Goal: Task Accomplishment & Management: Complete application form

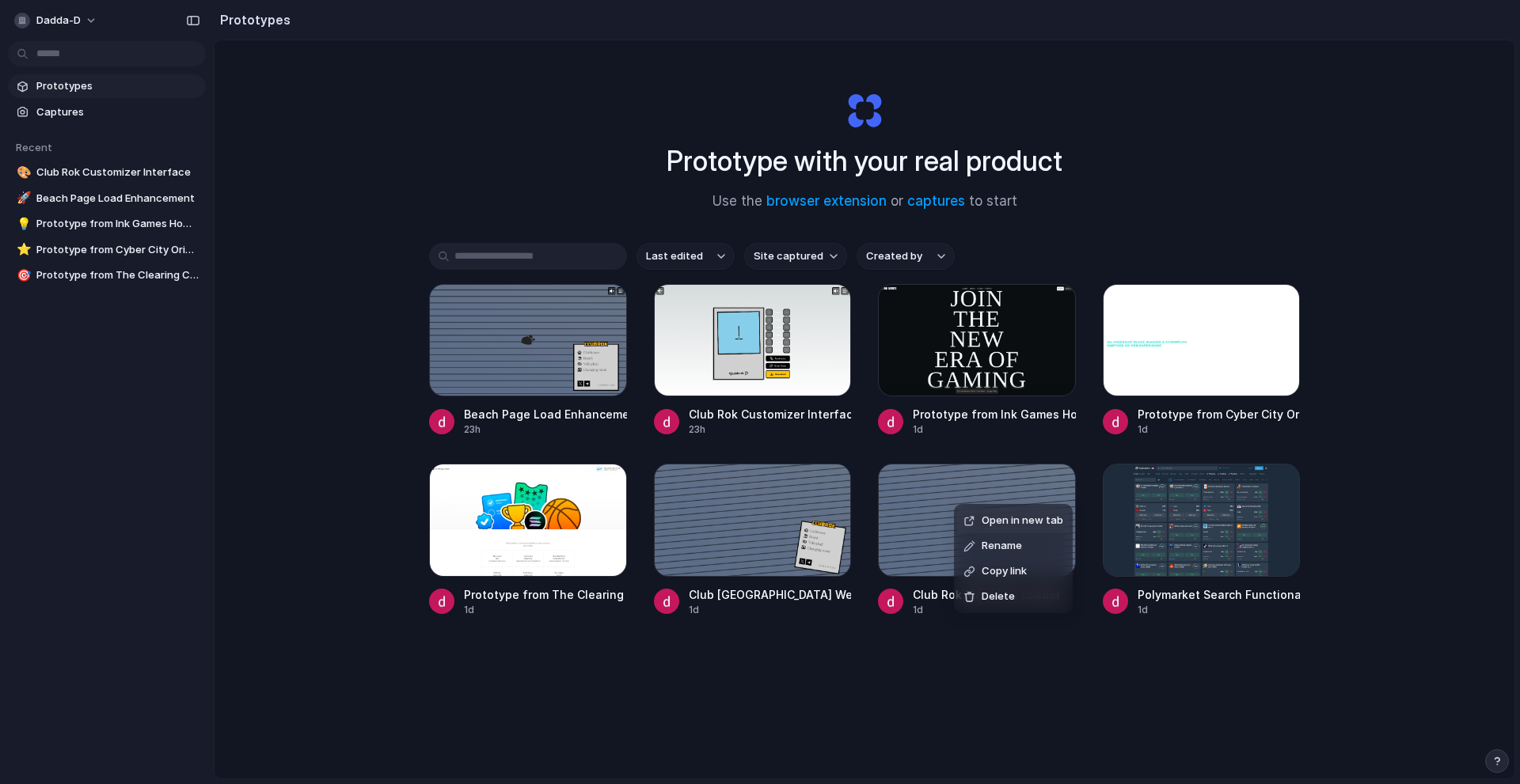
click at [130, 115] on div "Open in new tab Rename Copy link Delete" at bounding box center [760, 392] width 1520 height 784
click at [130, 115] on span "Captures" at bounding box center [117, 112] width 163 height 16
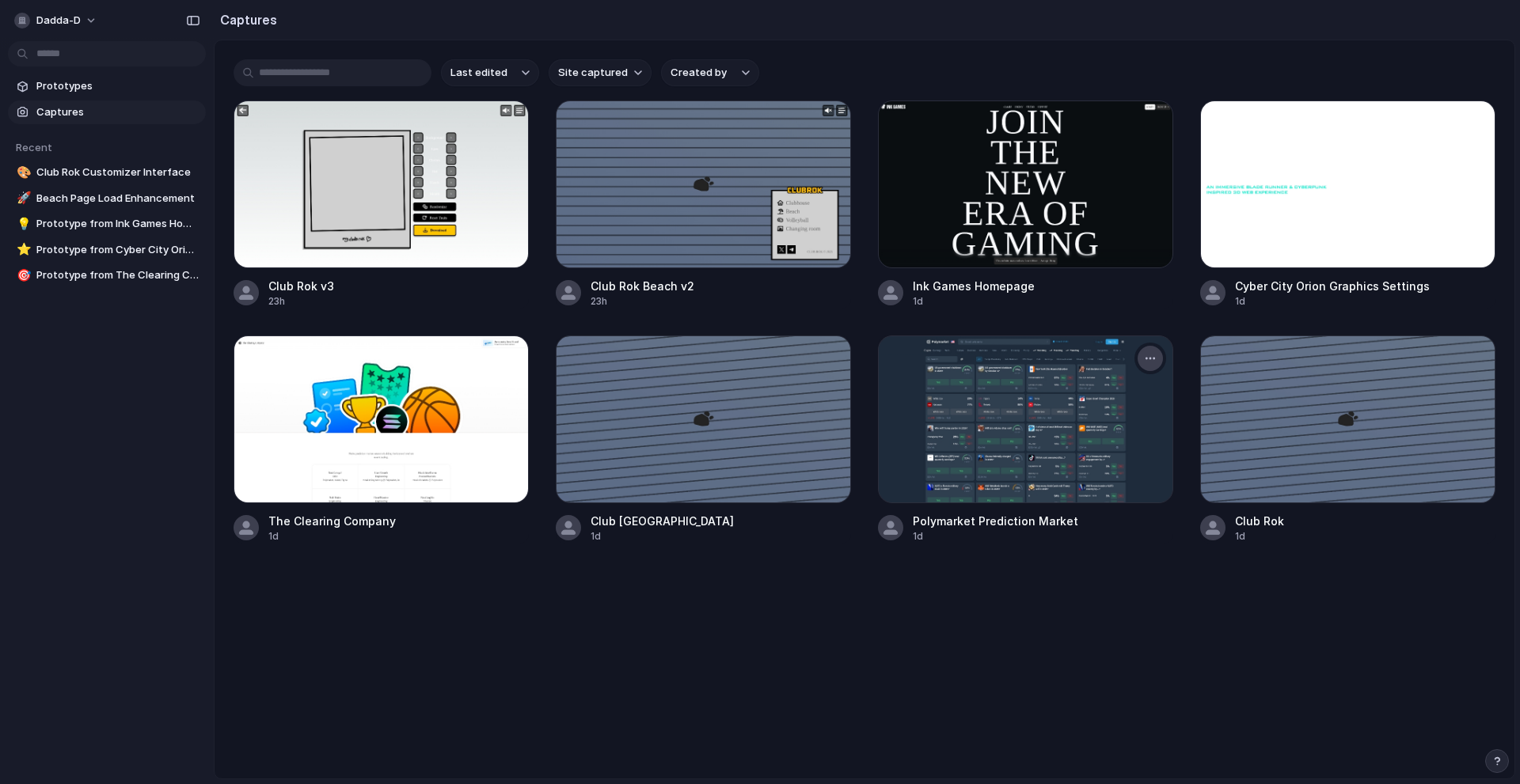
click at [1145, 351] on button "button" at bounding box center [1150, 358] width 25 height 25
click at [67, 85] on span "Prototypes" at bounding box center [117, 86] width 163 height 16
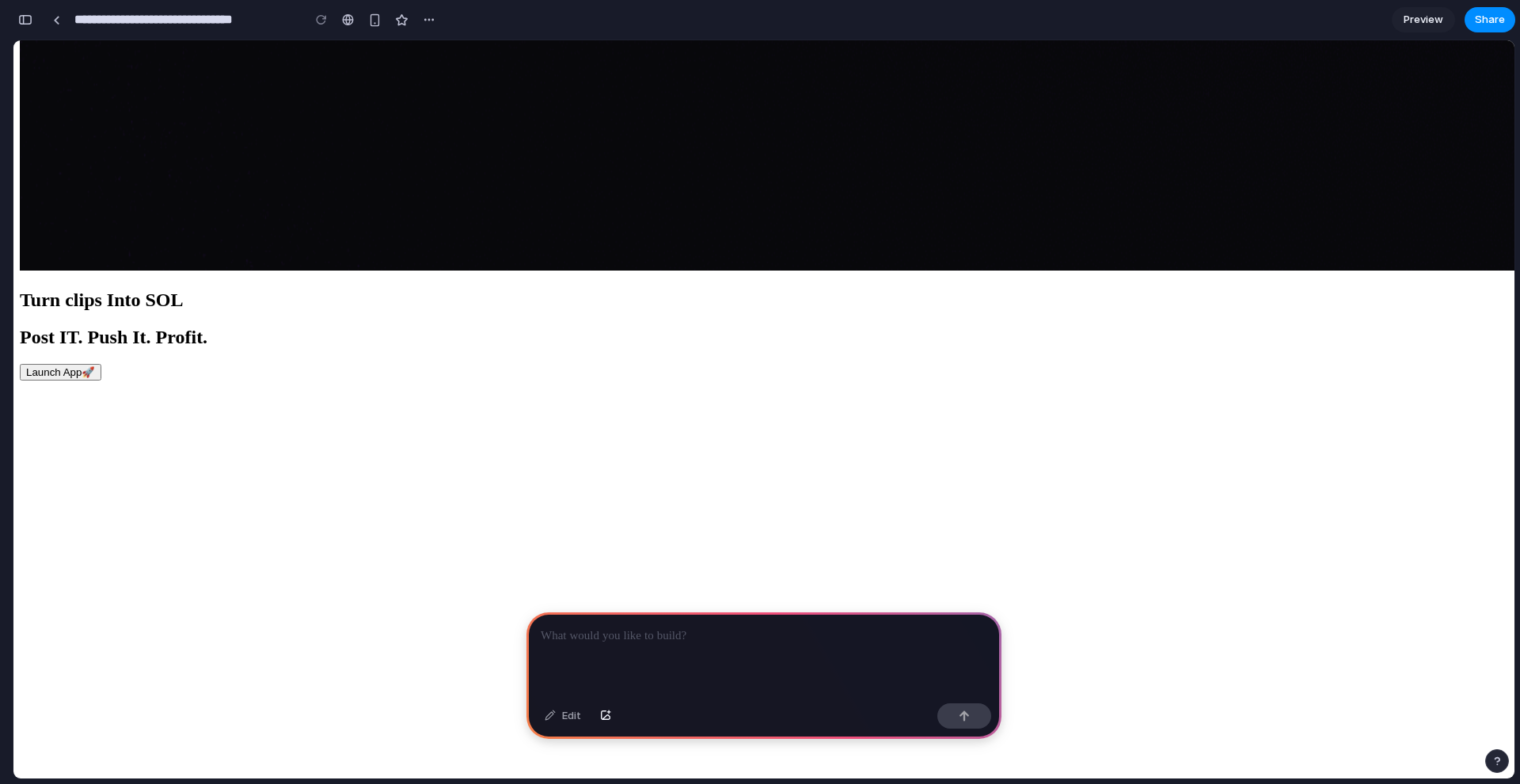
scroll to position [3720, 0]
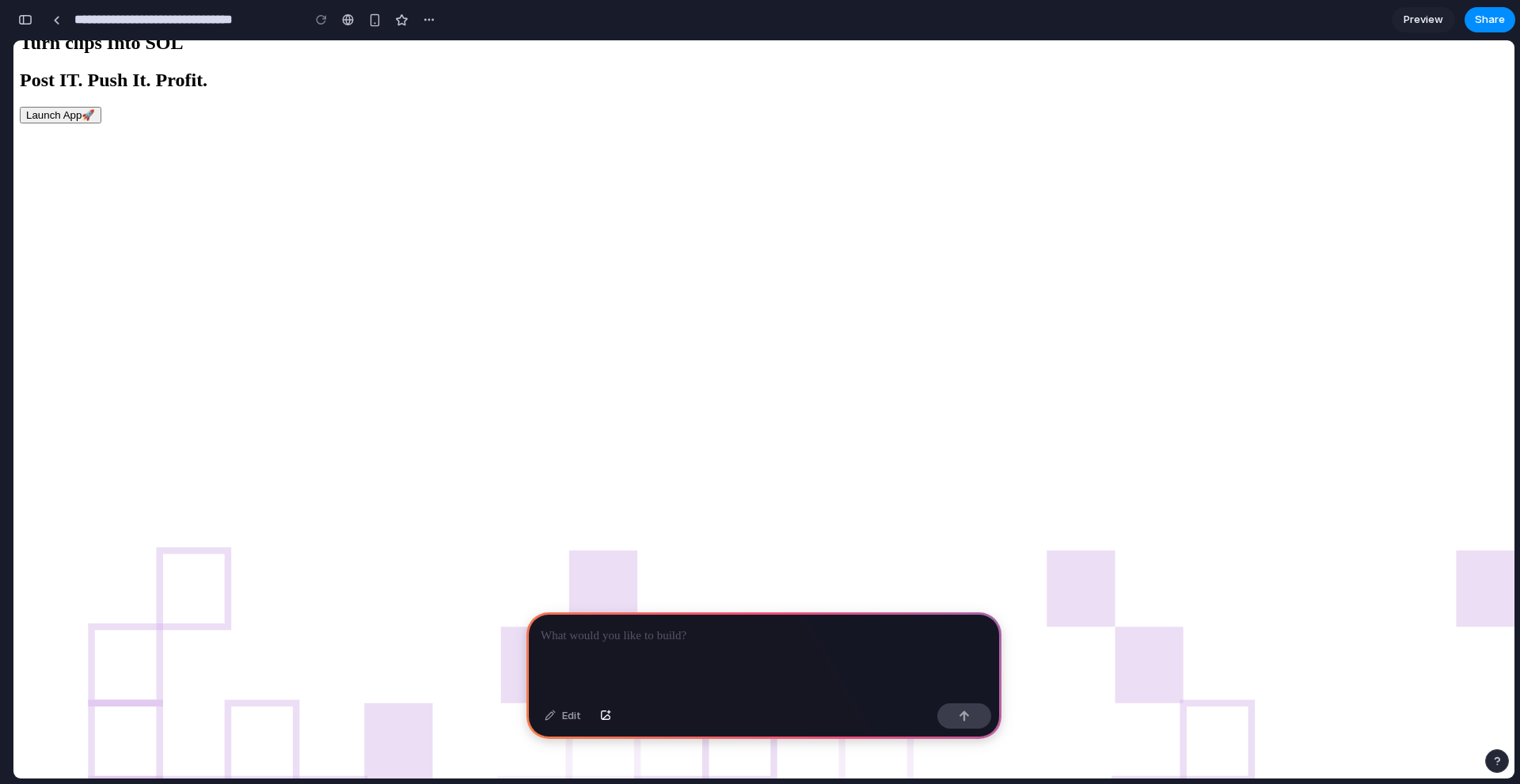
click at [675, 649] on div at bounding box center [763, 654] width 475 height 85
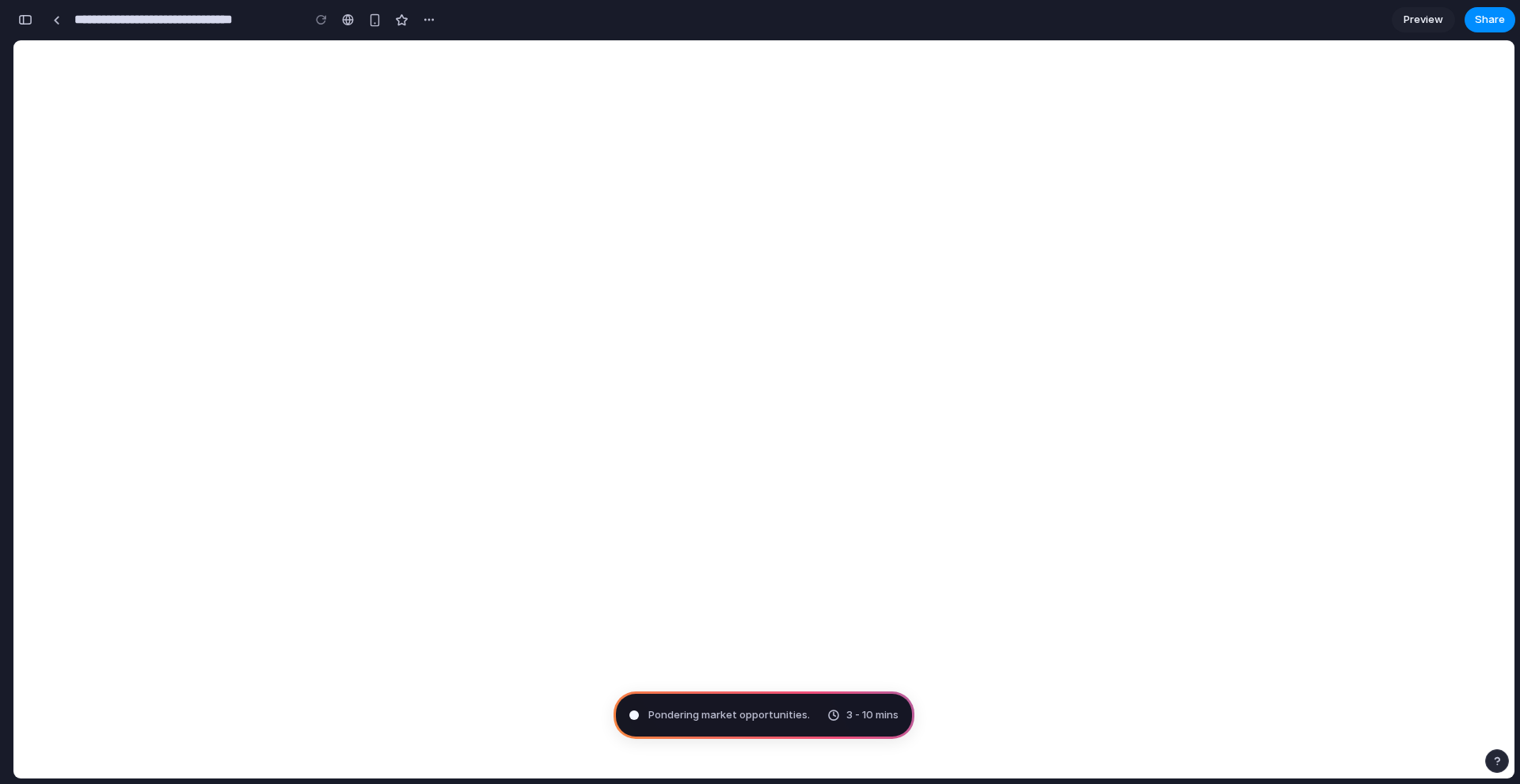
scroll to position [7162, 0]
drag, startPoint x: 853, startPoint y: 457, endPoint x: 706, endPoint y: 356, distance: 178.4
type input "**********"
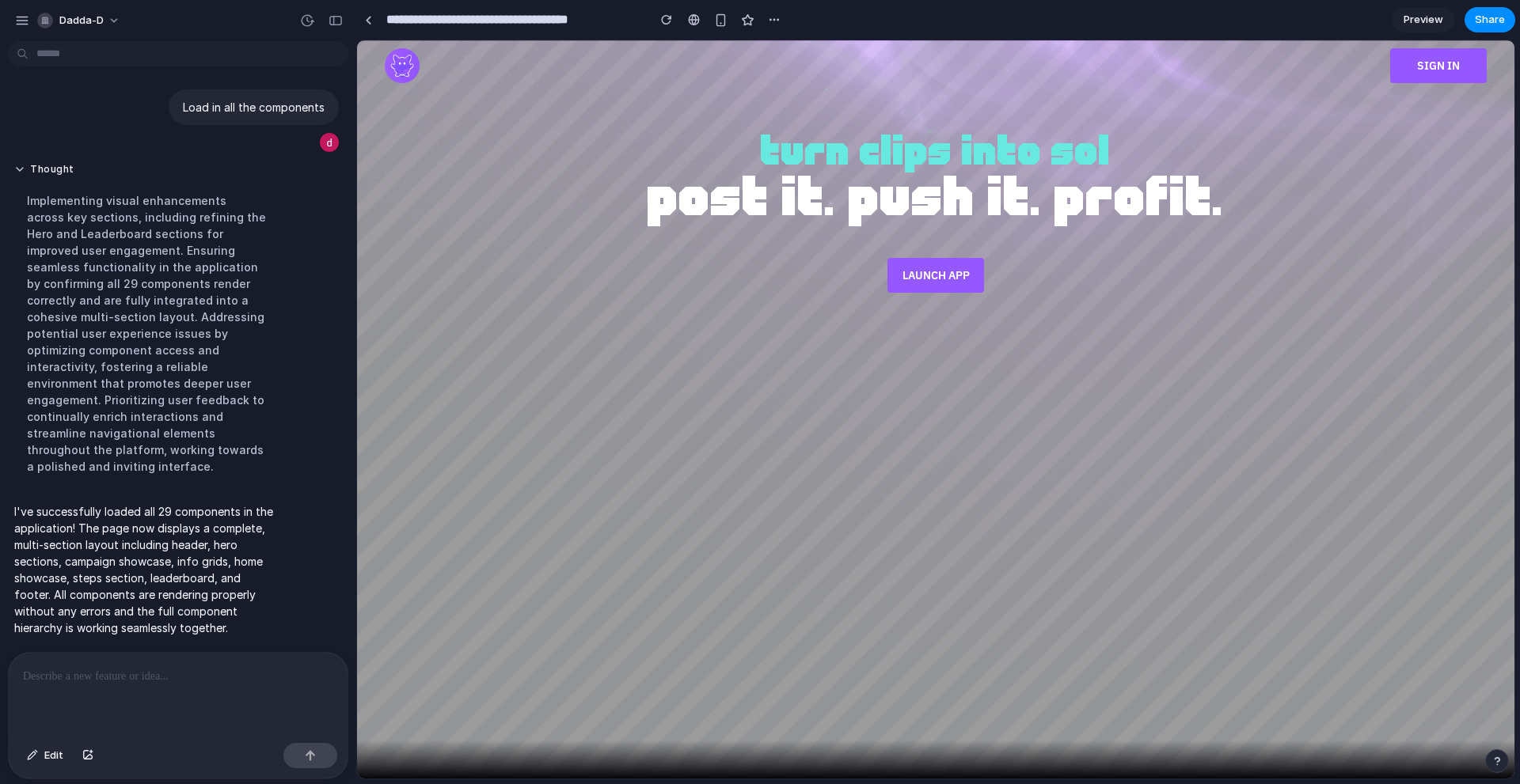
scroll to position [0, 0]
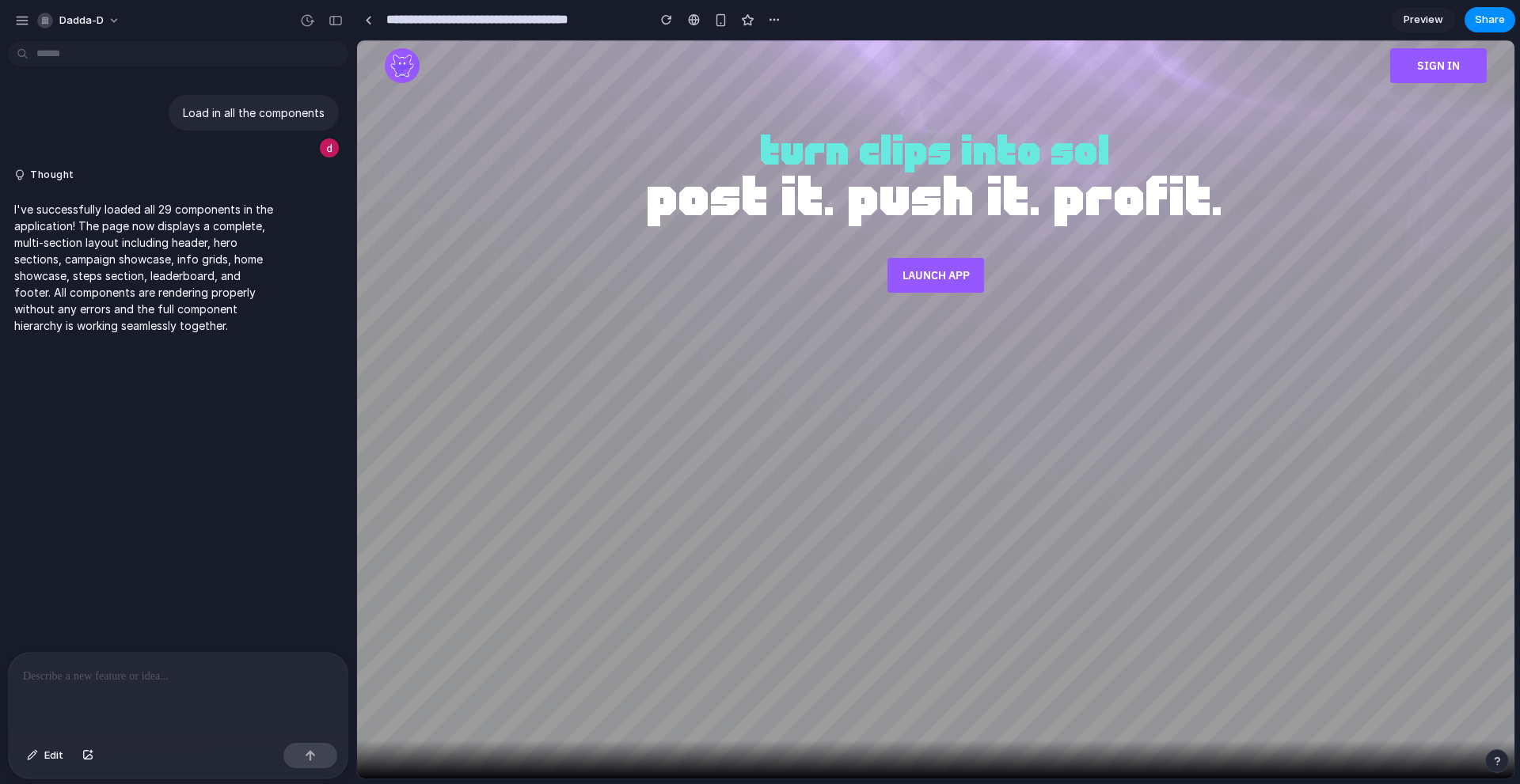
click at [938, 256] on div at bounding box center [935, 275] width 103 height 41
click at [933, 268] on button "Launch App" at bounding box center [935, 276] width 96 height 35
click at [1445, 75] on button "Sign In" at bounding box center [1438, 66] width 96 height 35
click at [104, 675] on p at bounding box center [178, 677] width 310 height 19
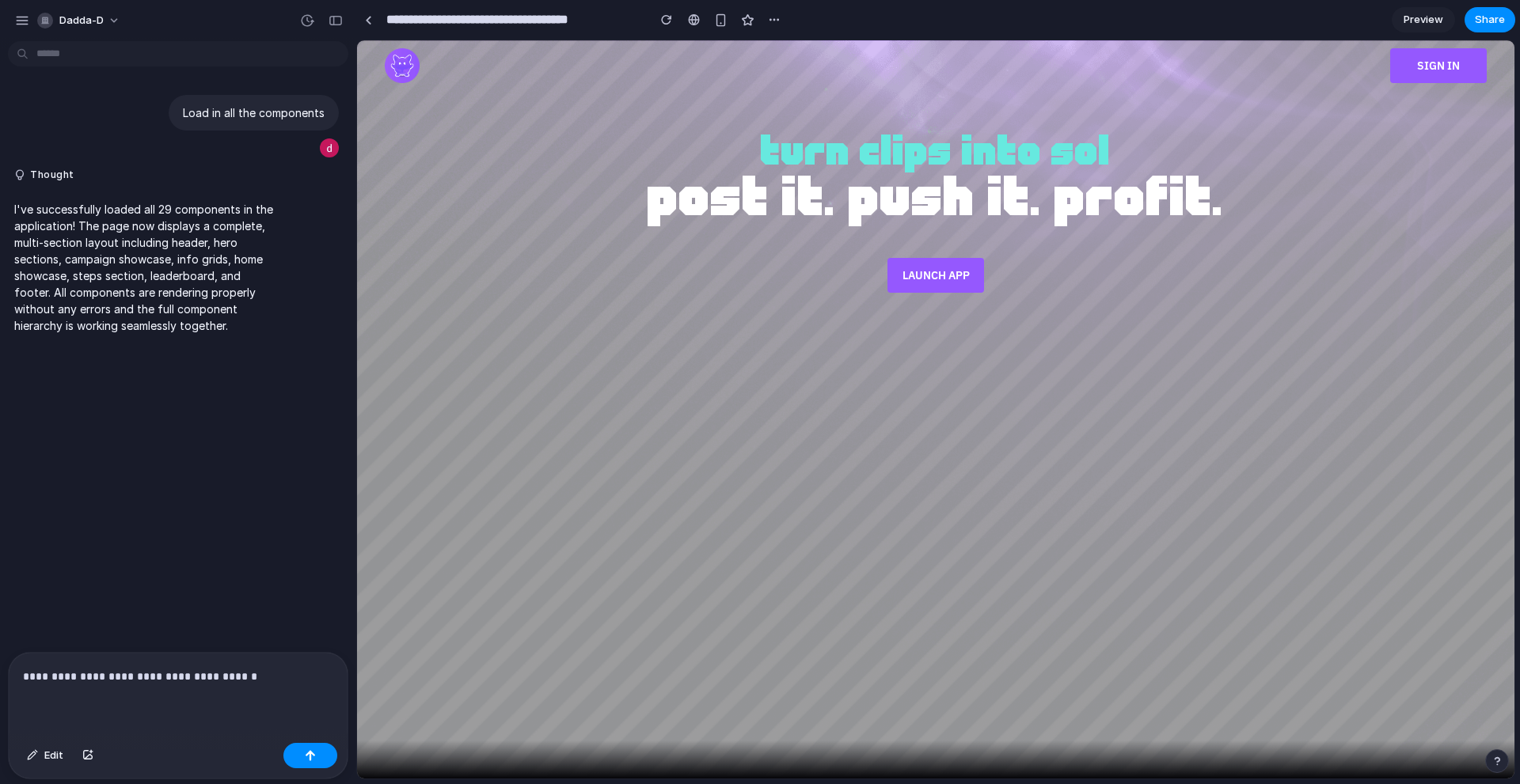
click at [281, 674] on p "**********" at bounding box center [174, 677] width 304 height 19
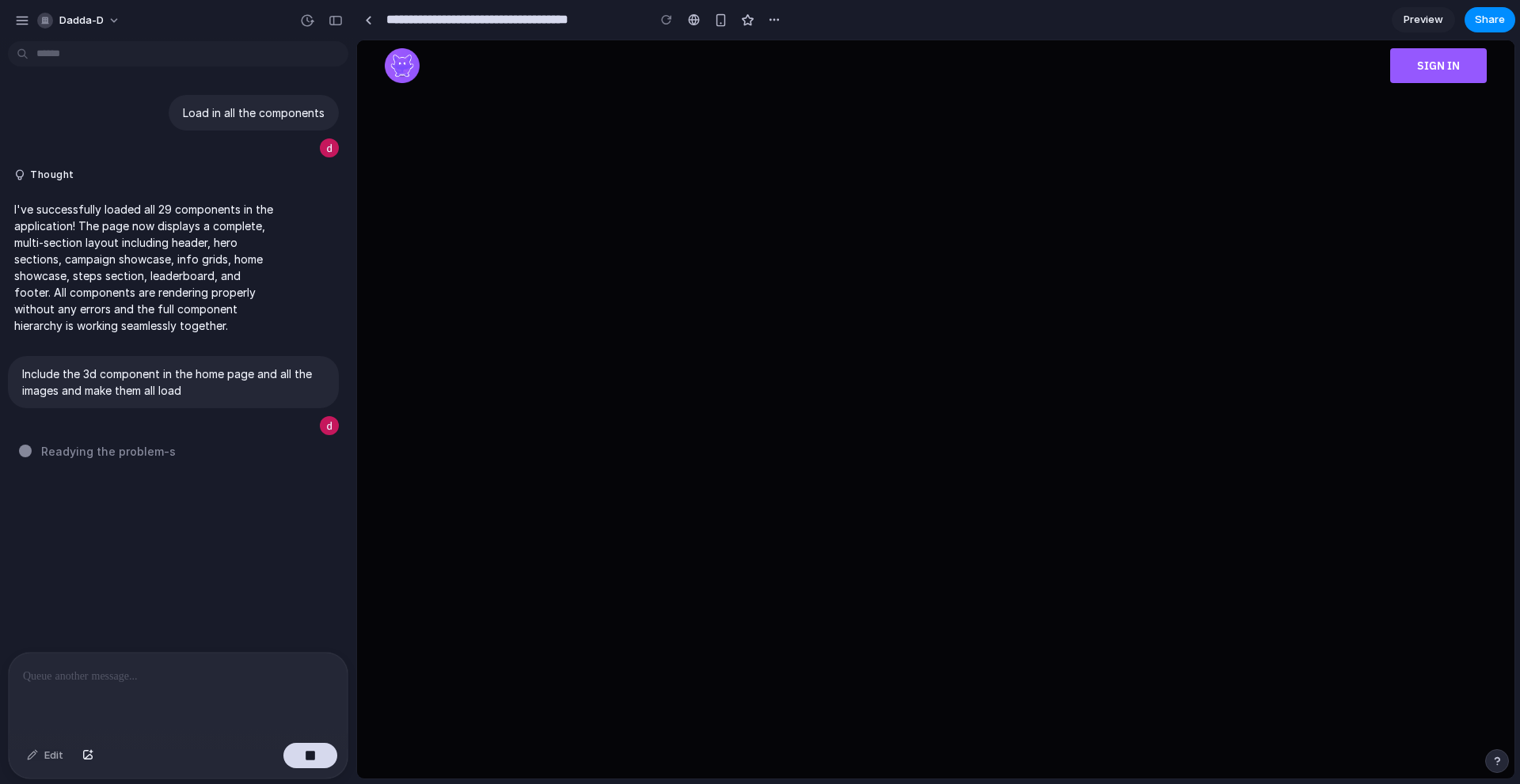
scroll to position [6741, 0]
drag, startPoint x: 710, startPoint y: 734, endPoint x: 712, endPoint y: 755, distance: 21.1
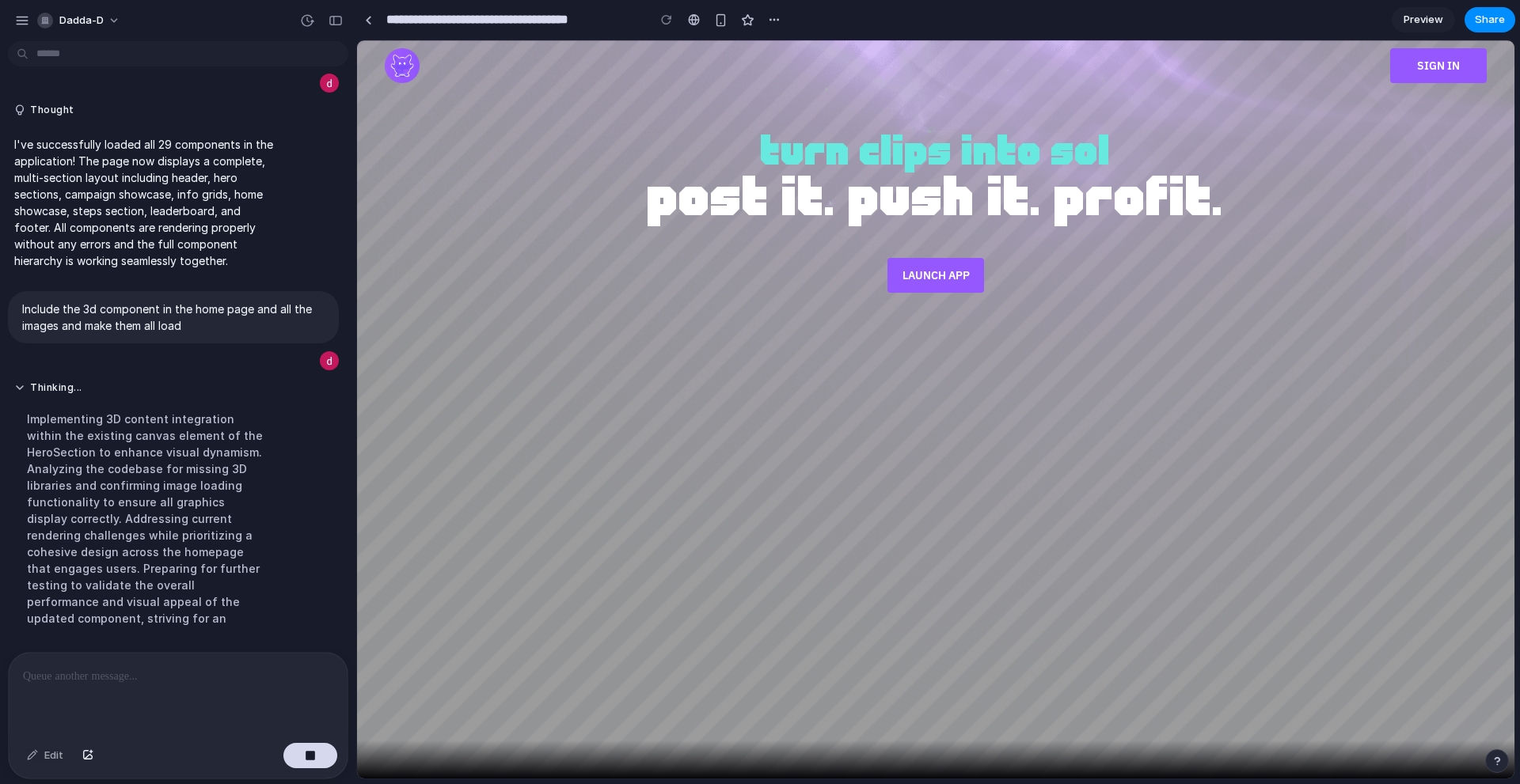
scroll to position [123, 0]
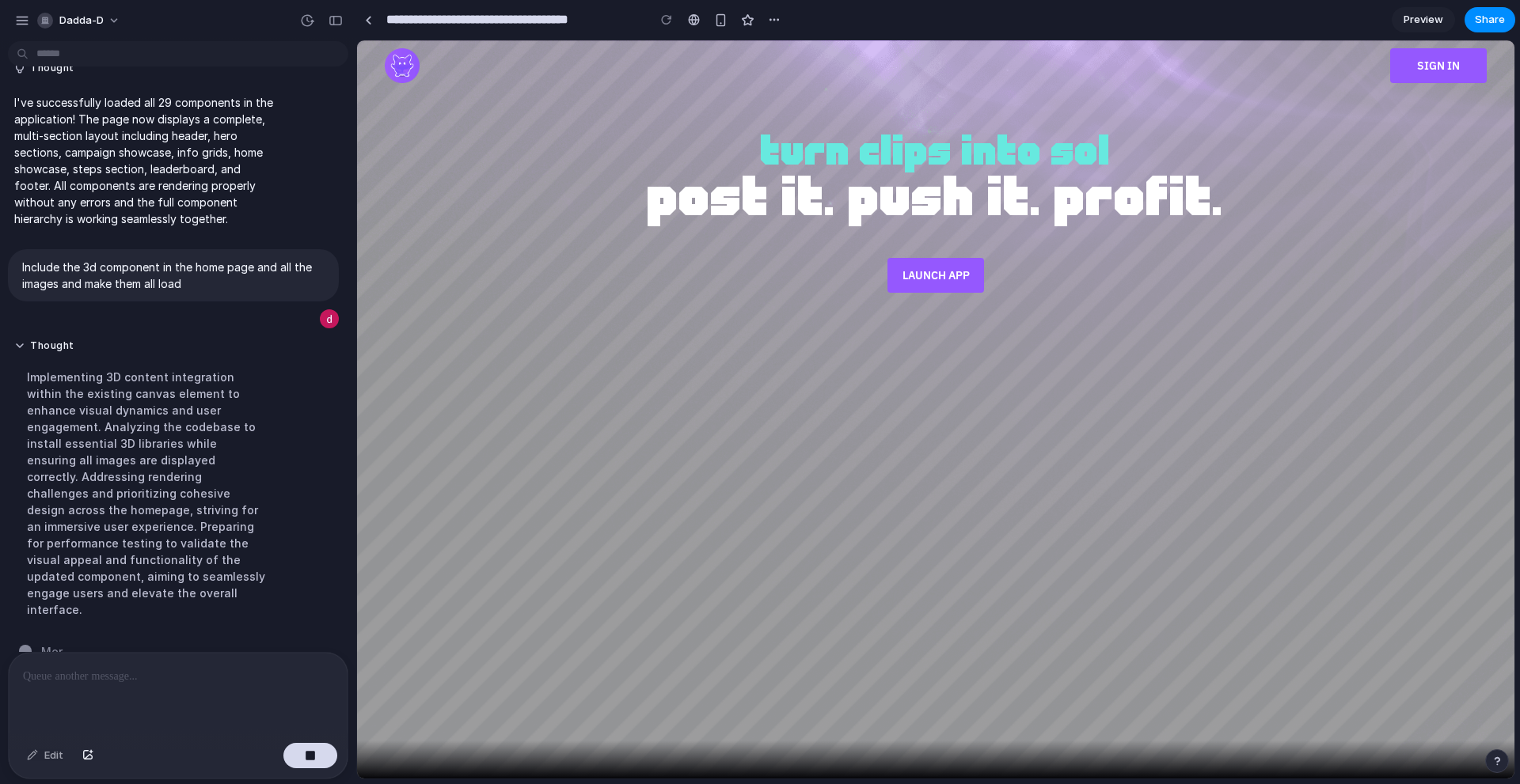
click at [240, 683] on div at bounding box center [178, 695] width 339 height 84
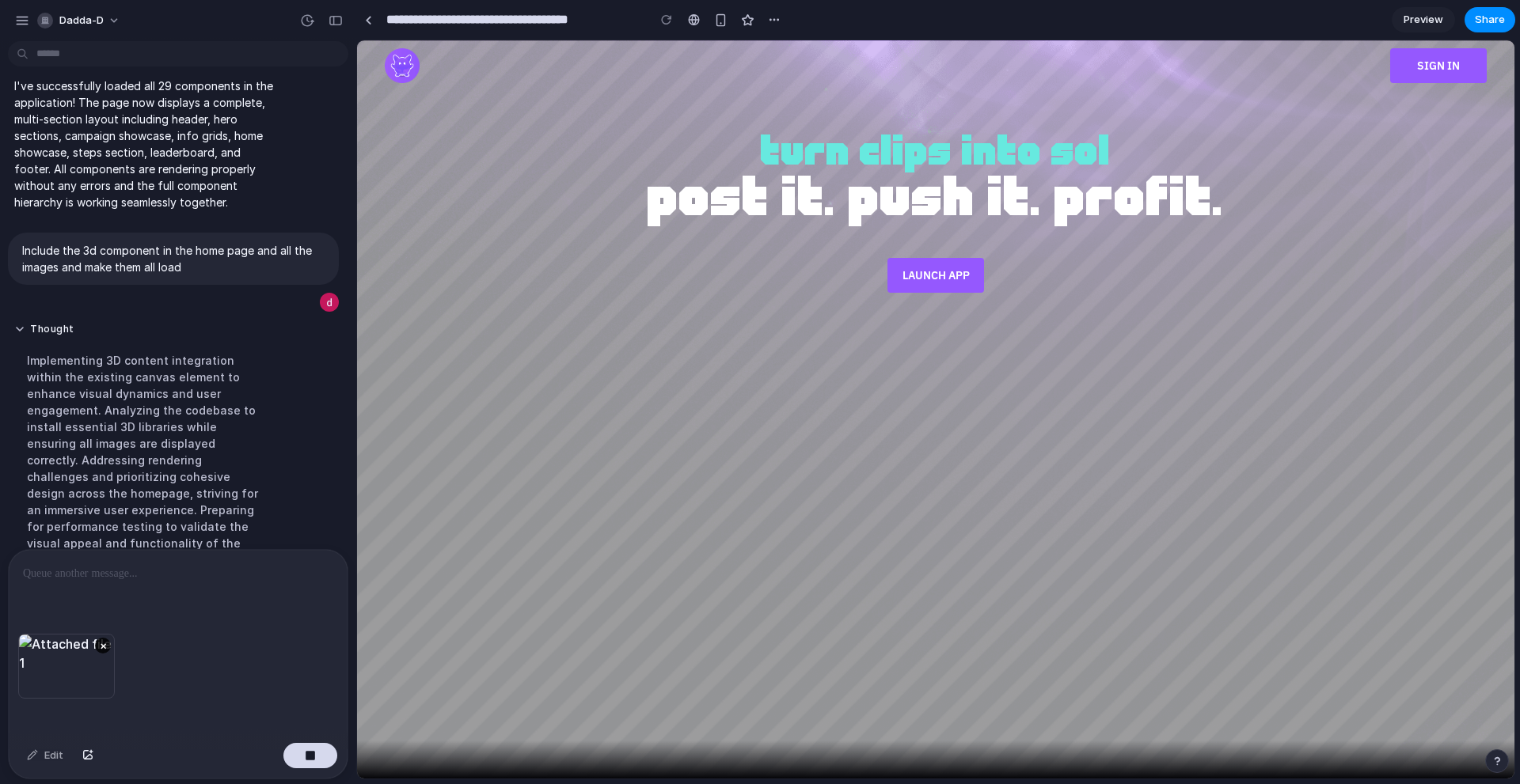
click at [206, 637] on div "×" at bounding box center [178, 685] width 339 height 103
click at [137, 554] on div at bounding box center [178, 592] width 339 height 84
click at [308, 622] on div at bounding box center [178, 592] width 339 height 84
click at [192, 568] on p at bounding box center [174, 574] width 304 height 19
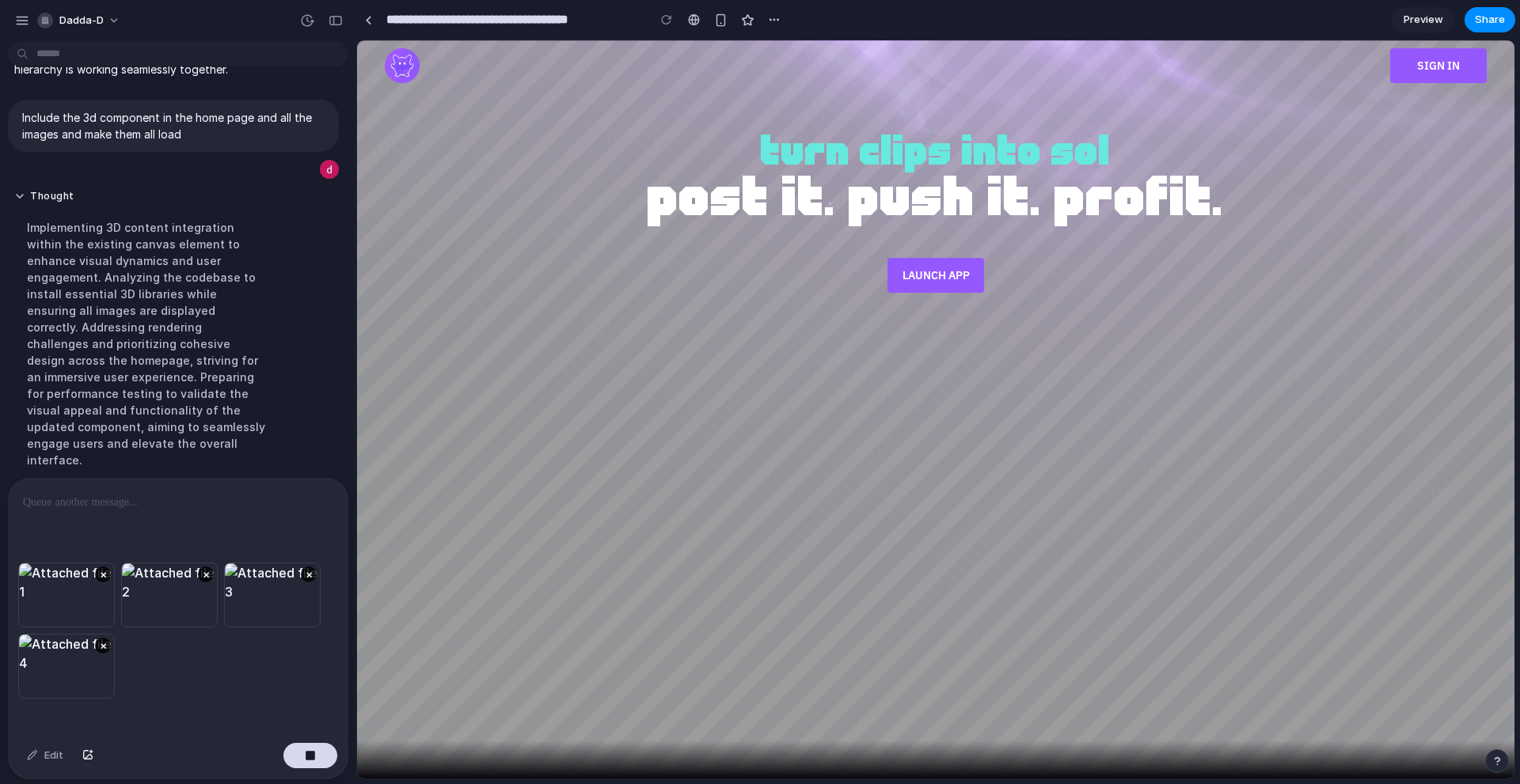
scroll to position [281, 0]
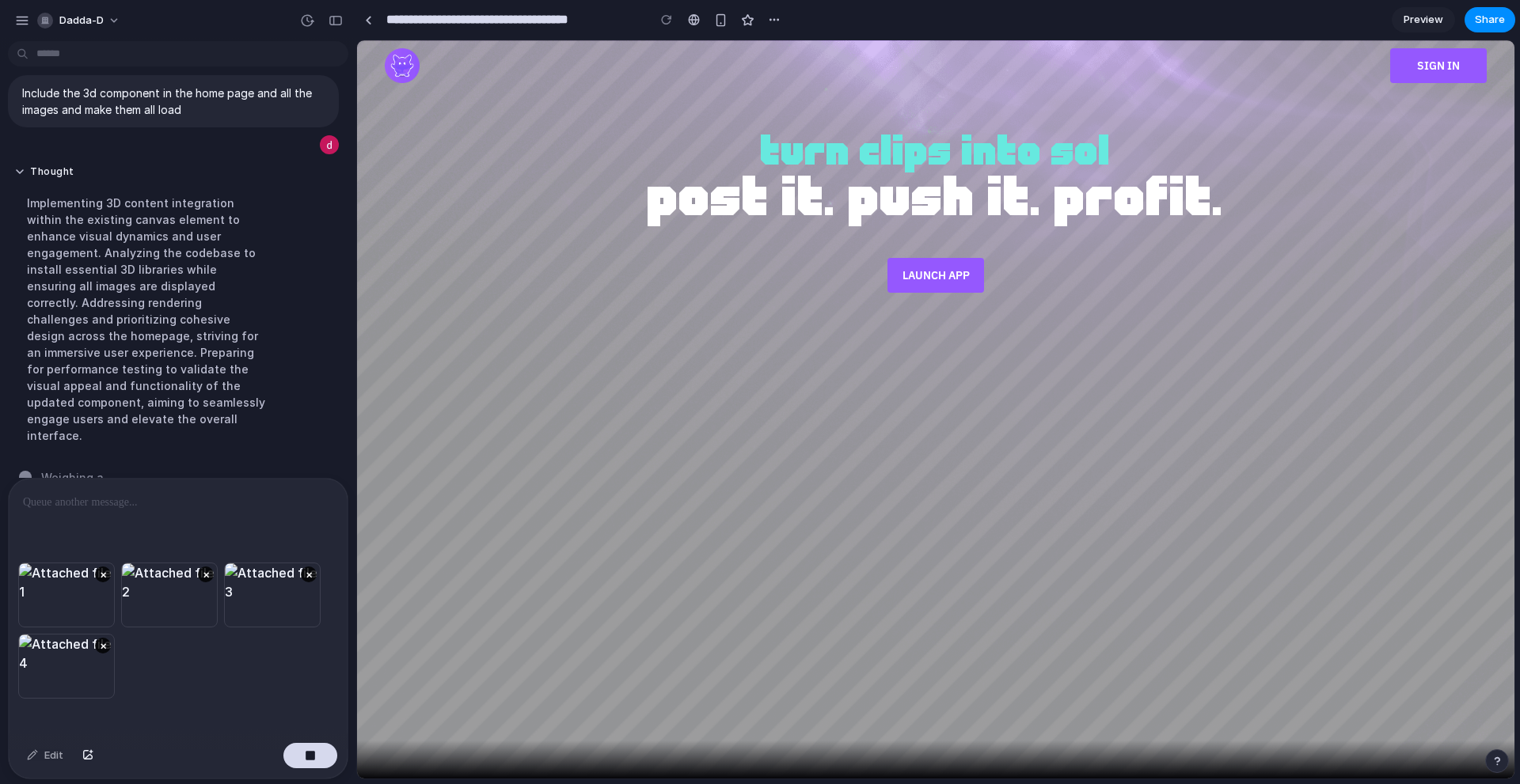
click at [191, 674] on div "× × × ×" at bounding box center [178, 650] width 339 height 174
click at [158, 515] on div at bounding box center [178, 521] width 339 height 84
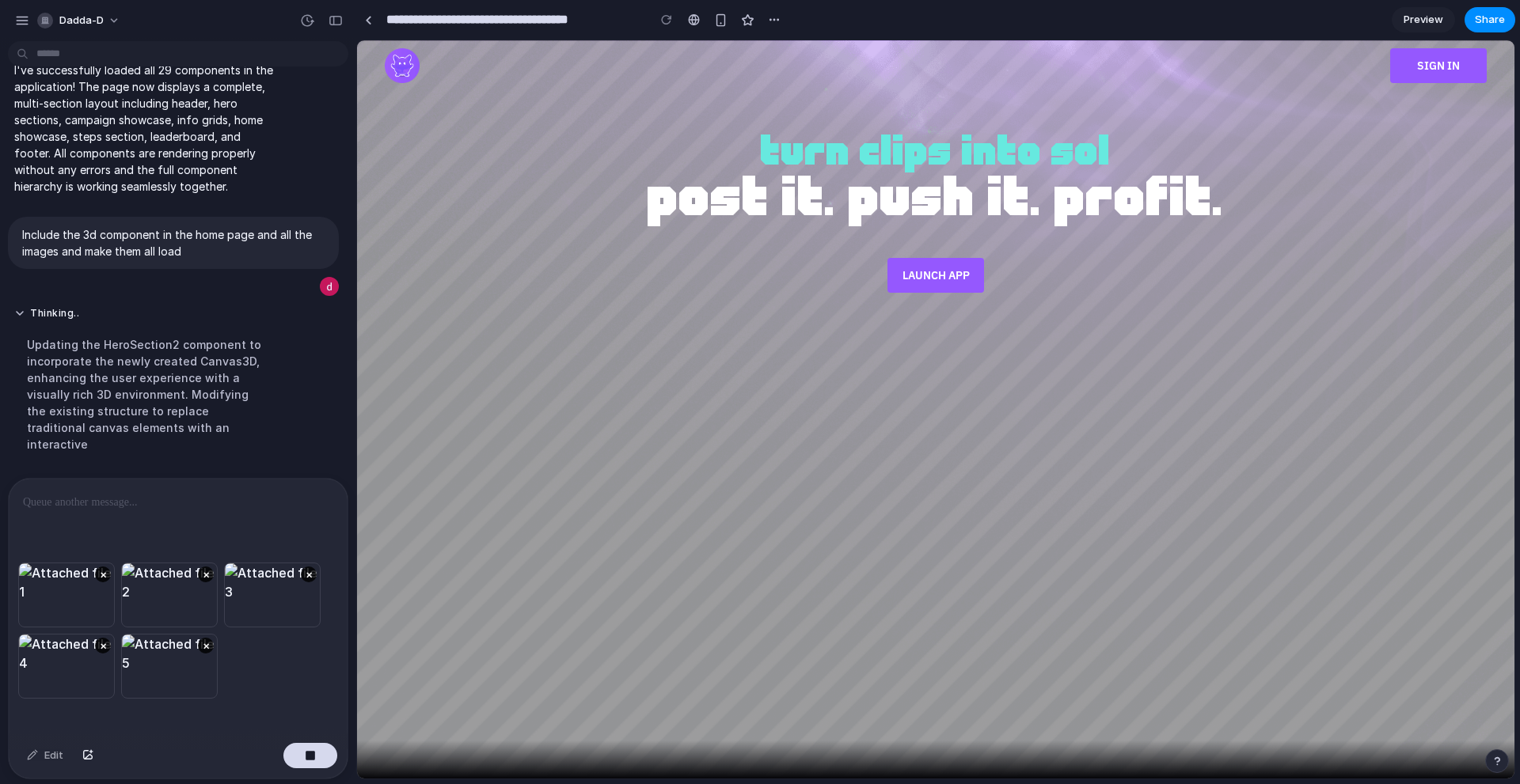
click at [262, 521] on div at bounding box center [178, 521] width 339 height 84
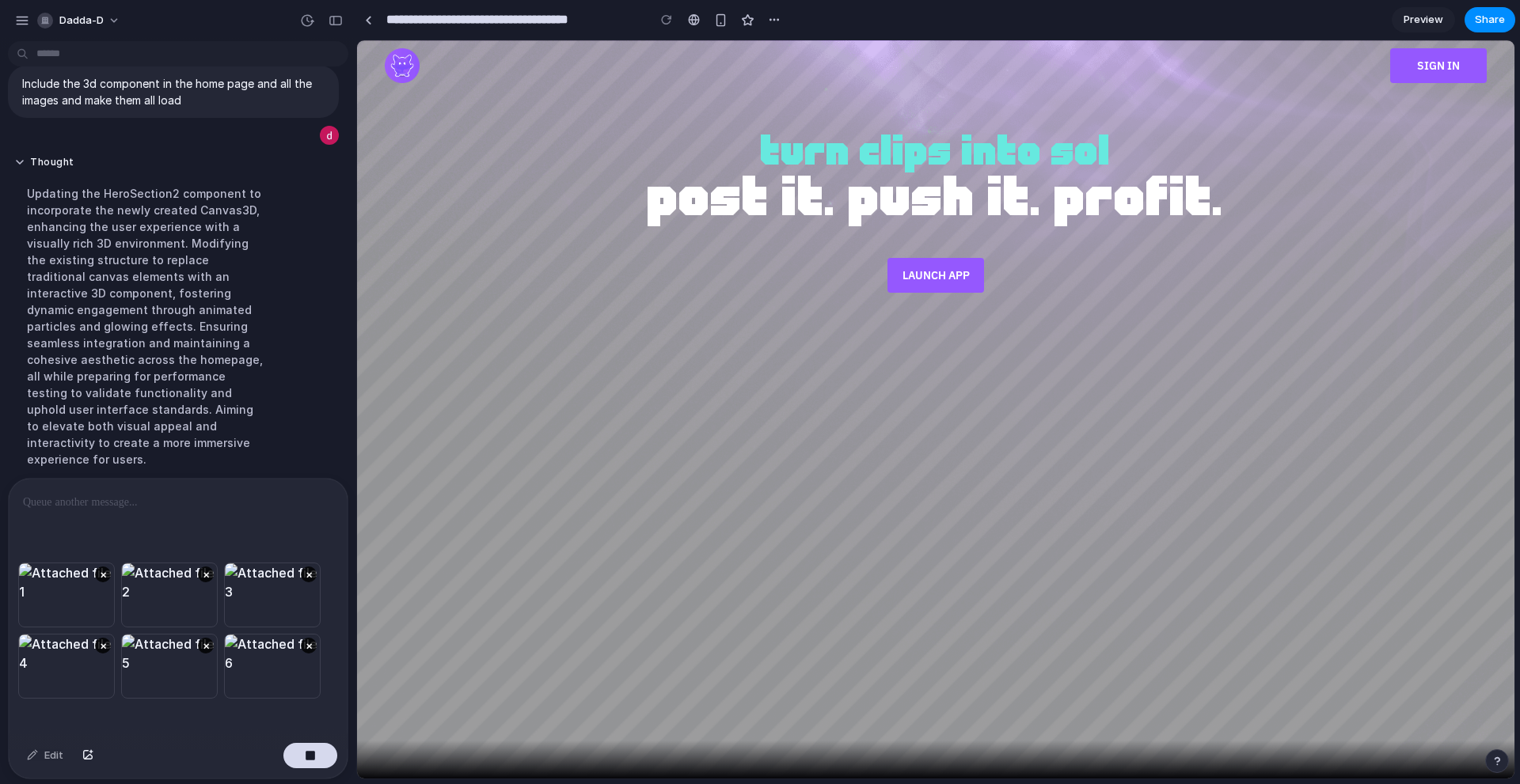
scroll to position [331, 0]
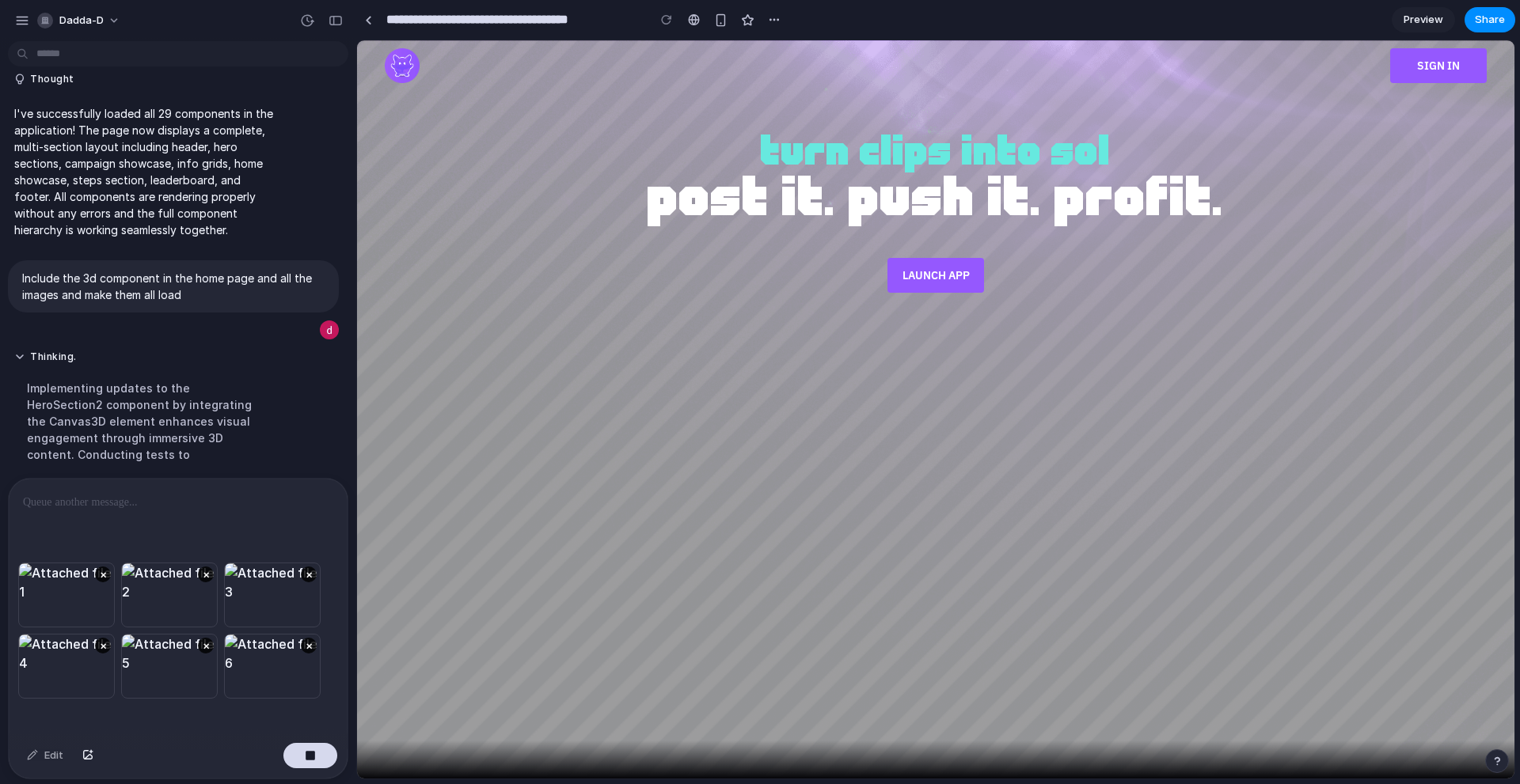
click at [225, 539] on div at bounding box center [178, 521] width 339 height 84
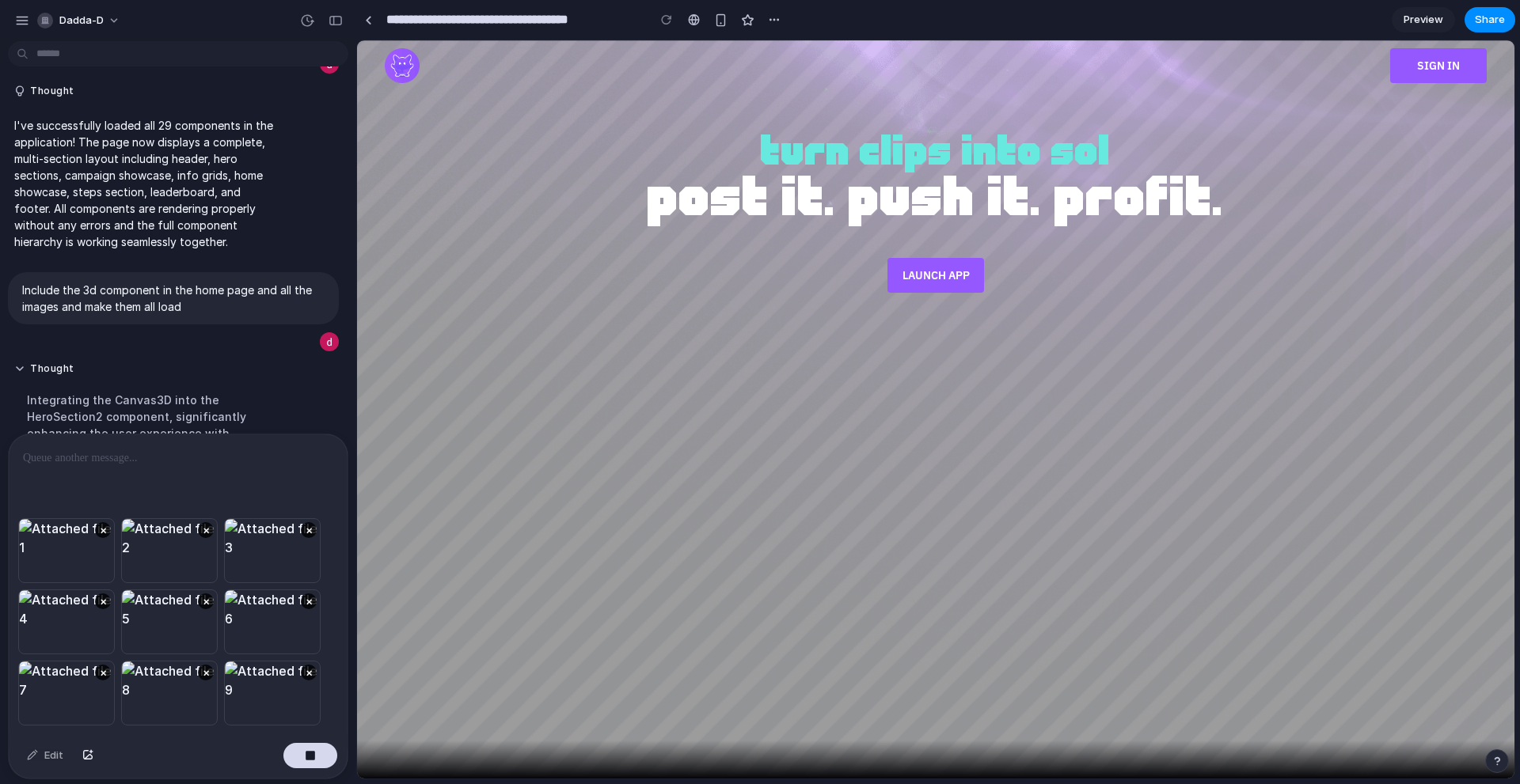
scroll to position [369, 0]
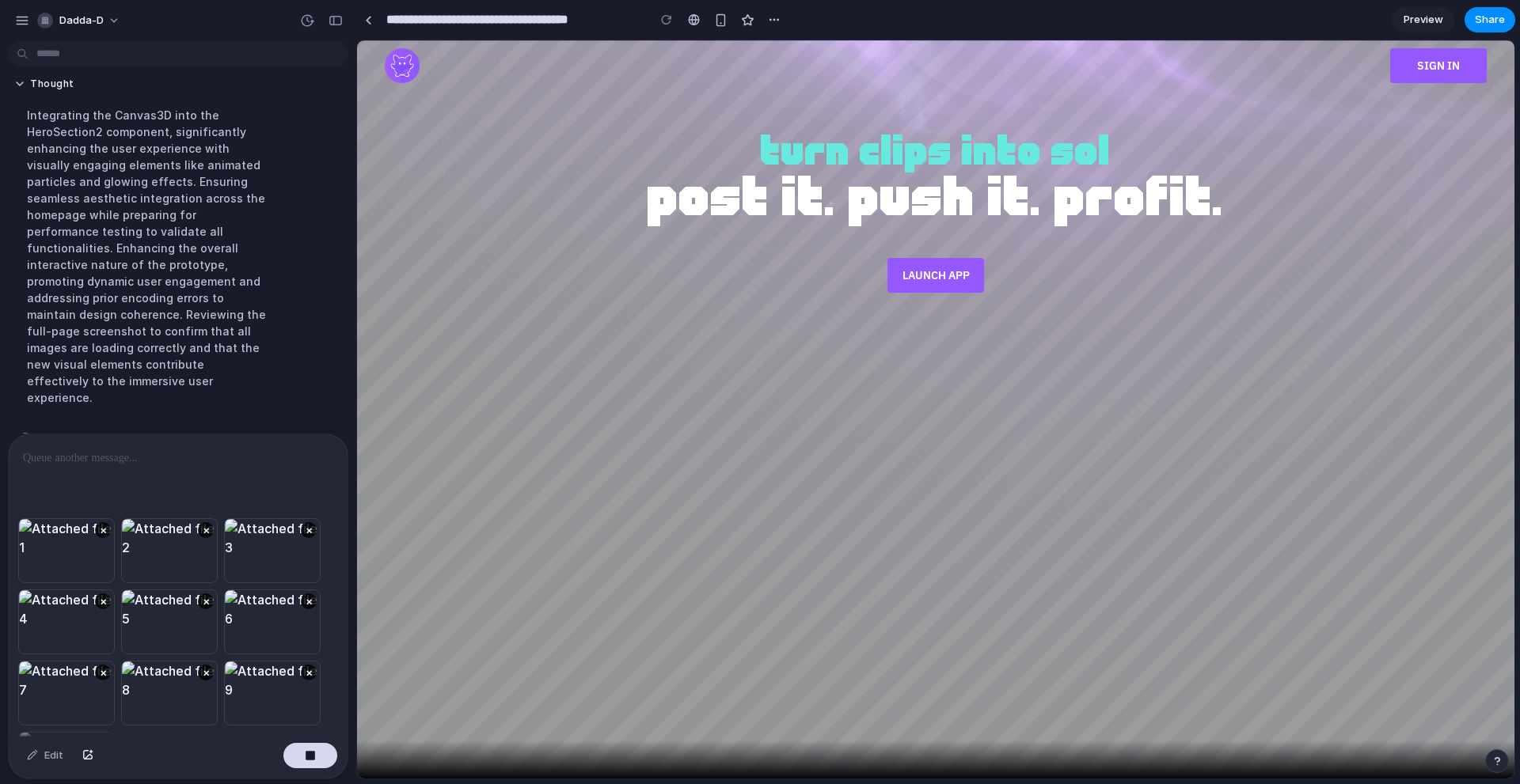
drag, startPoint x: 272, startPoint y: 470, endPoint x: 289, endPoint y: 471, distance: 17.0
click at [277, 470] on div at bounding box center [178, 477] width 339 height 84
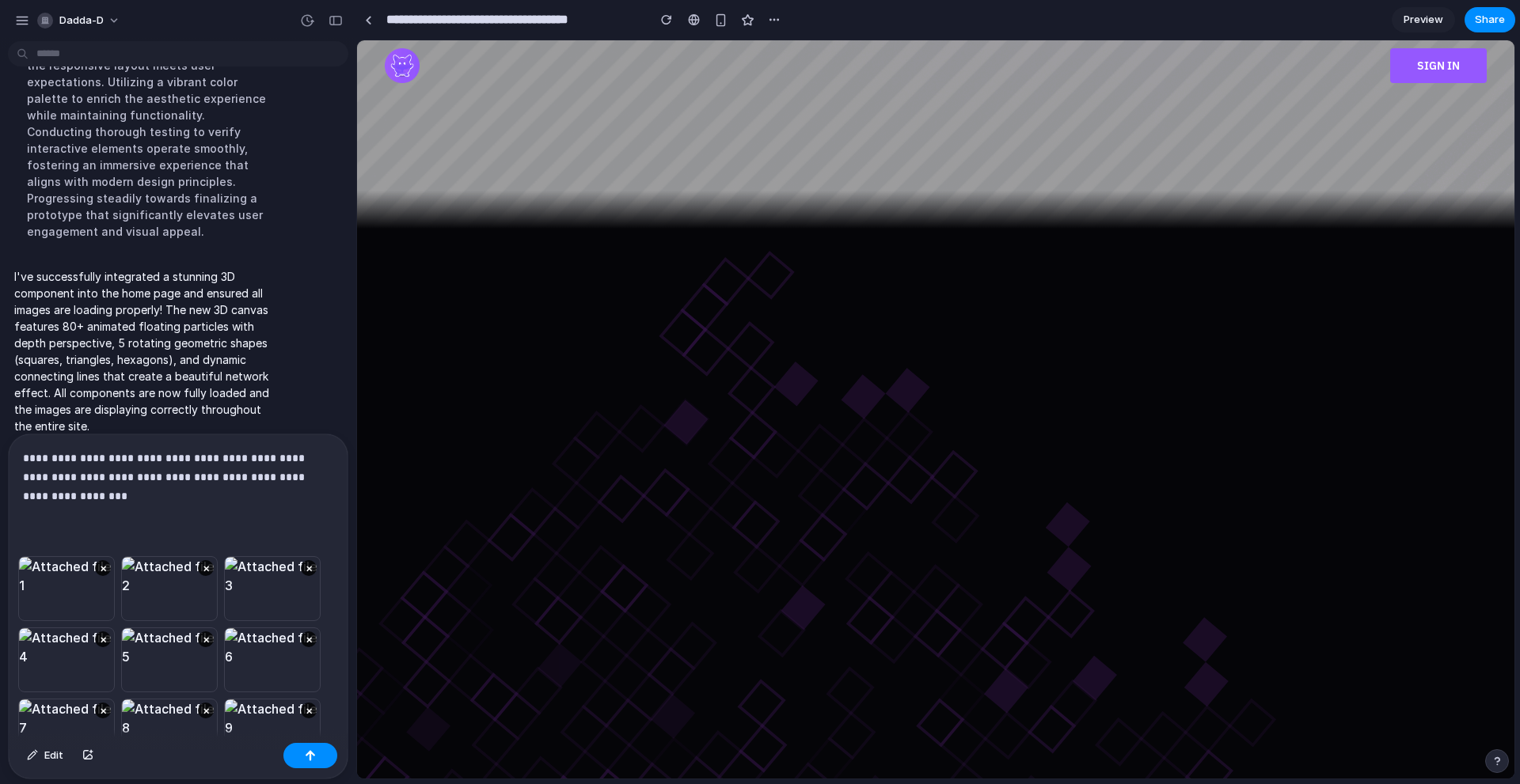
scroll to position [554, 0]
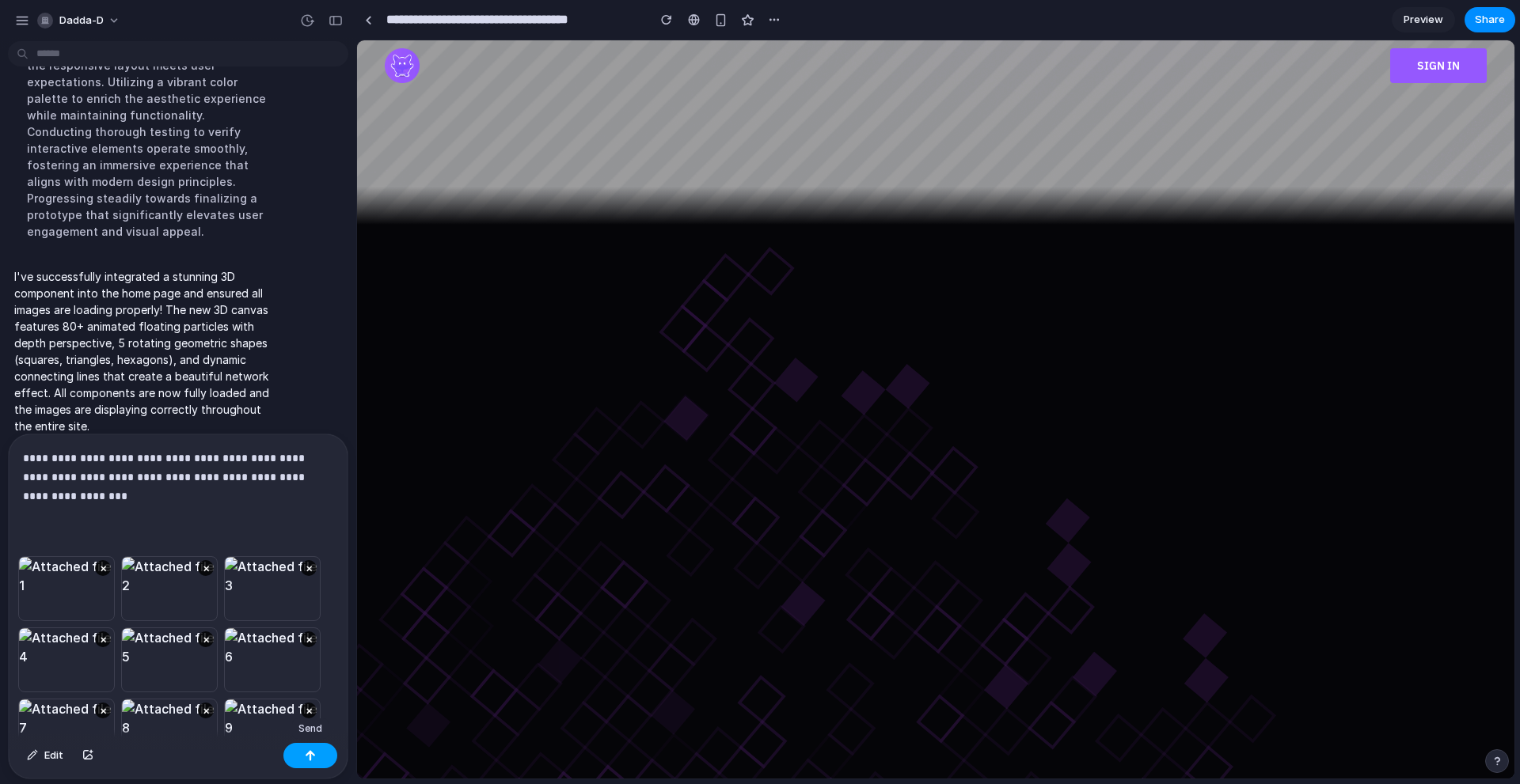
click at [313, 755] on div "button" at bounding box center [310, 756] width 11 height 11
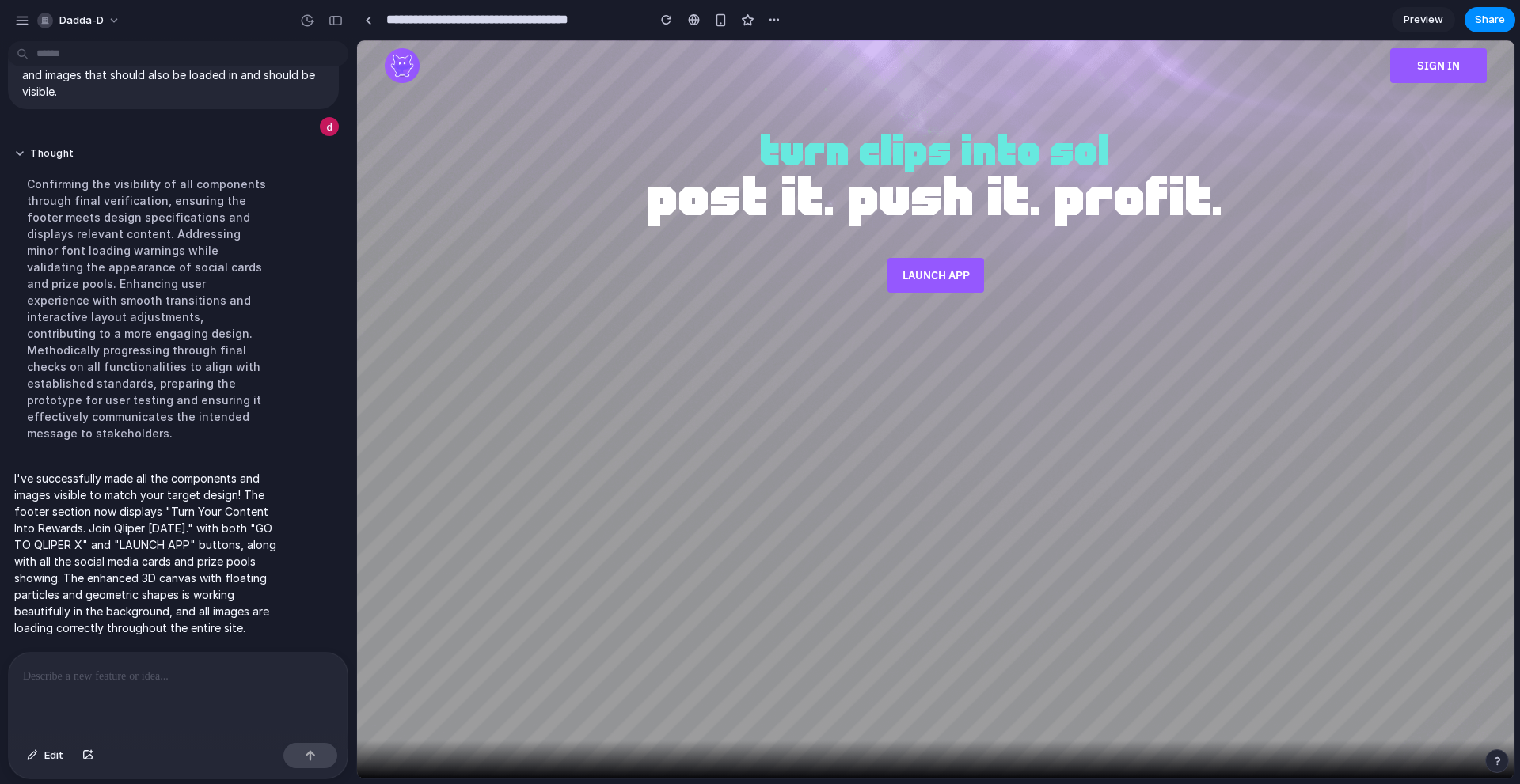
scroll to position [2408, 0]
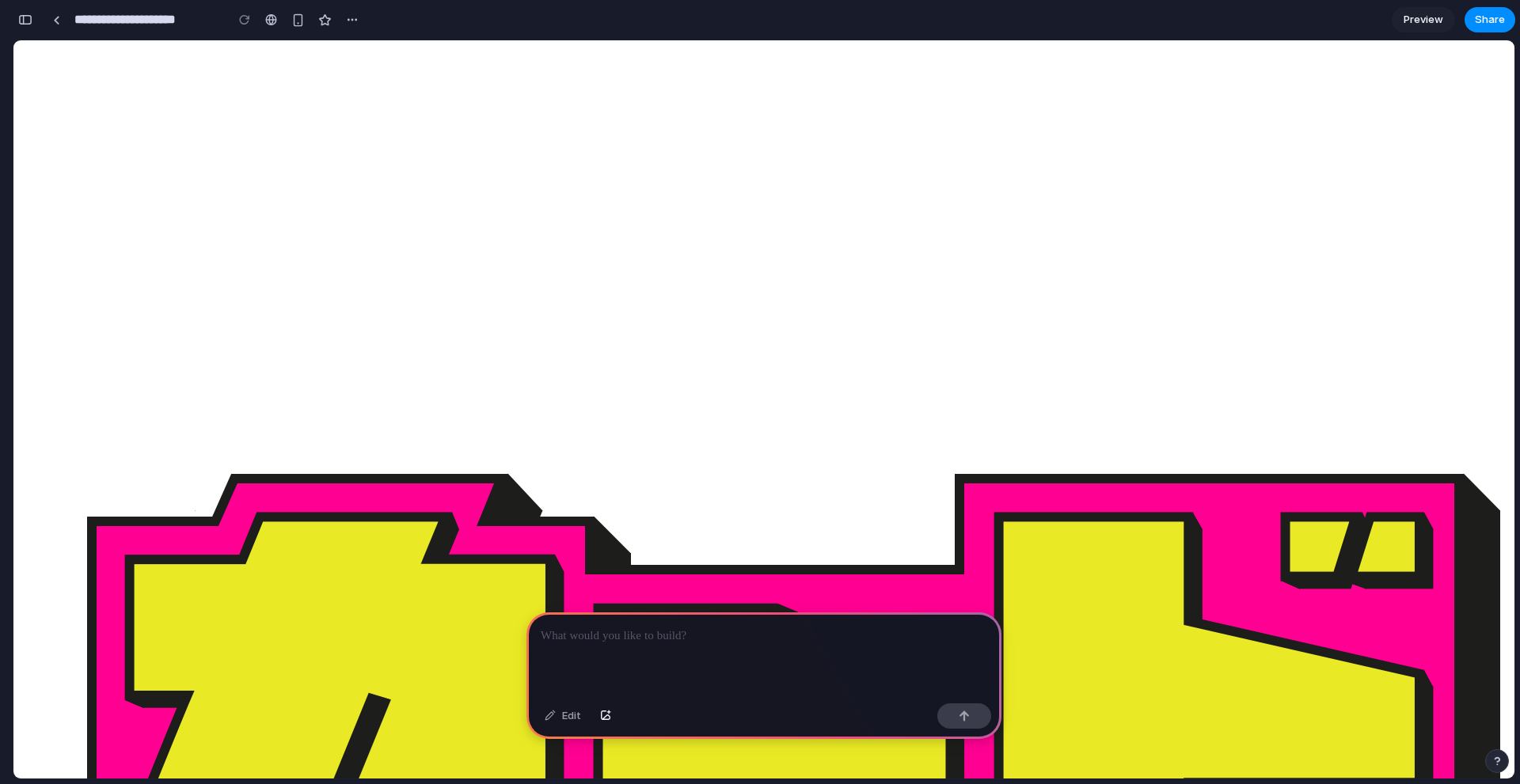
drag, startPoint x: 499, startPoint y: 510, endPoint x: 628, endPoint y: 397, distance: 171.5
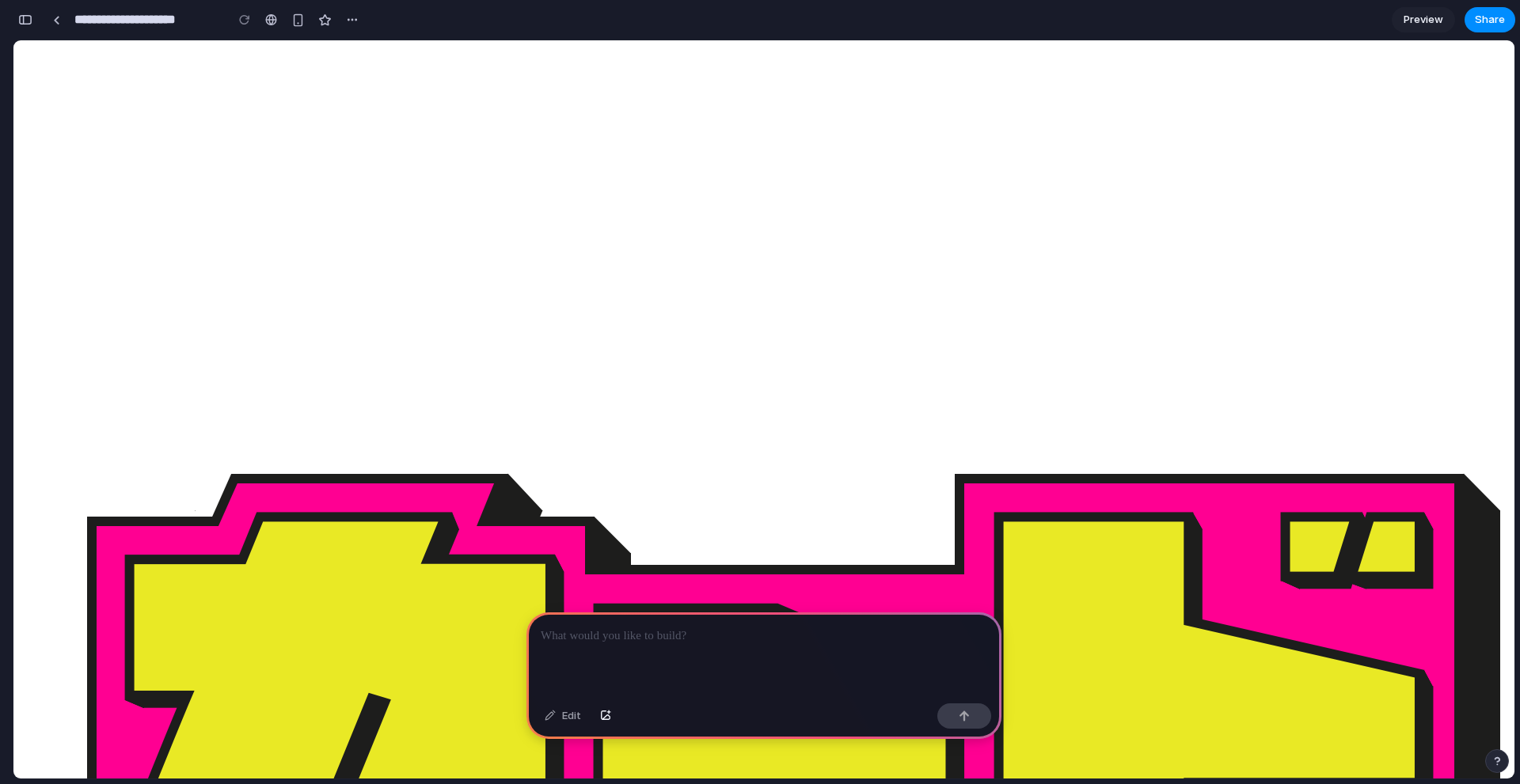
type input "*"
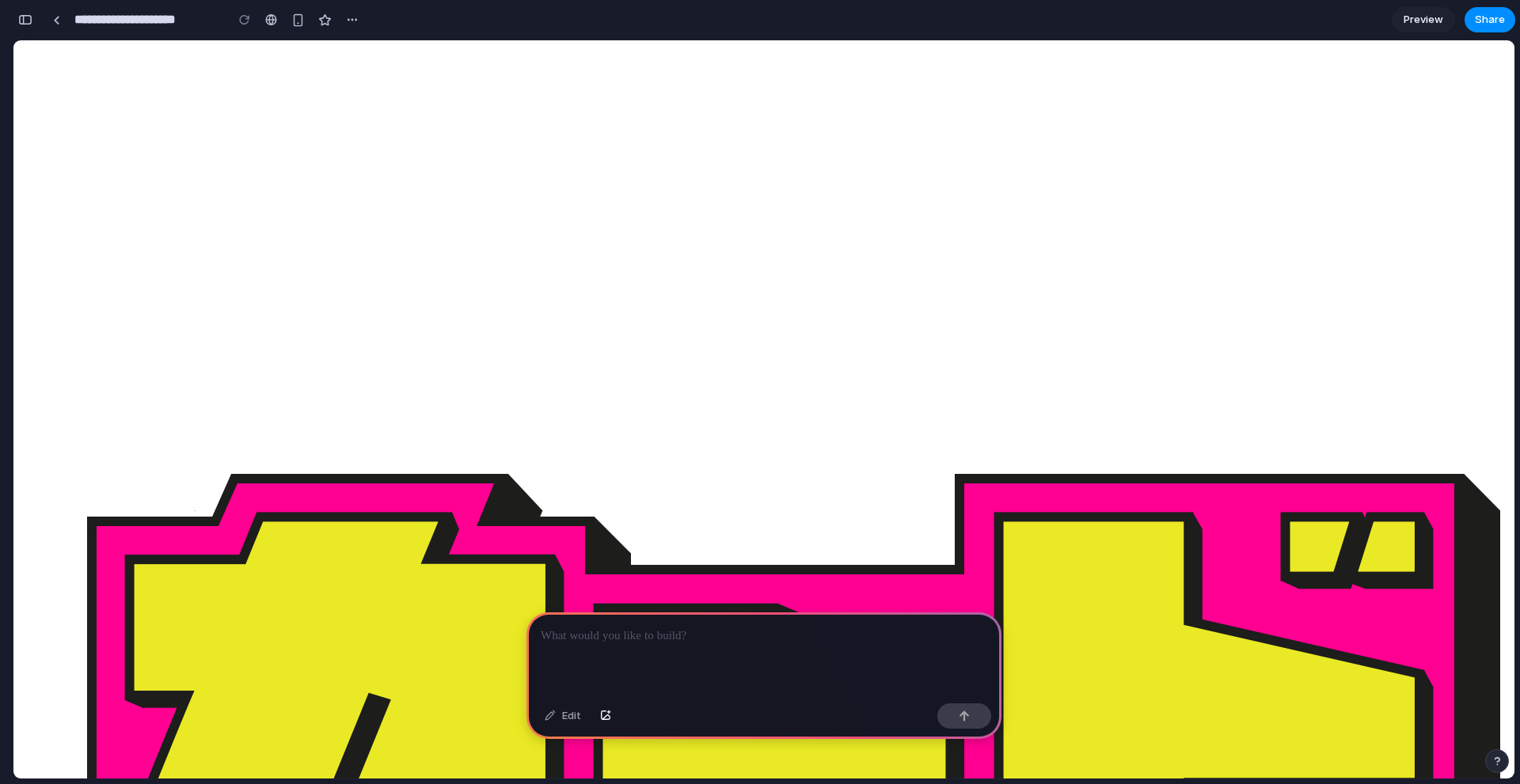
type textarea "*"
select select "***"
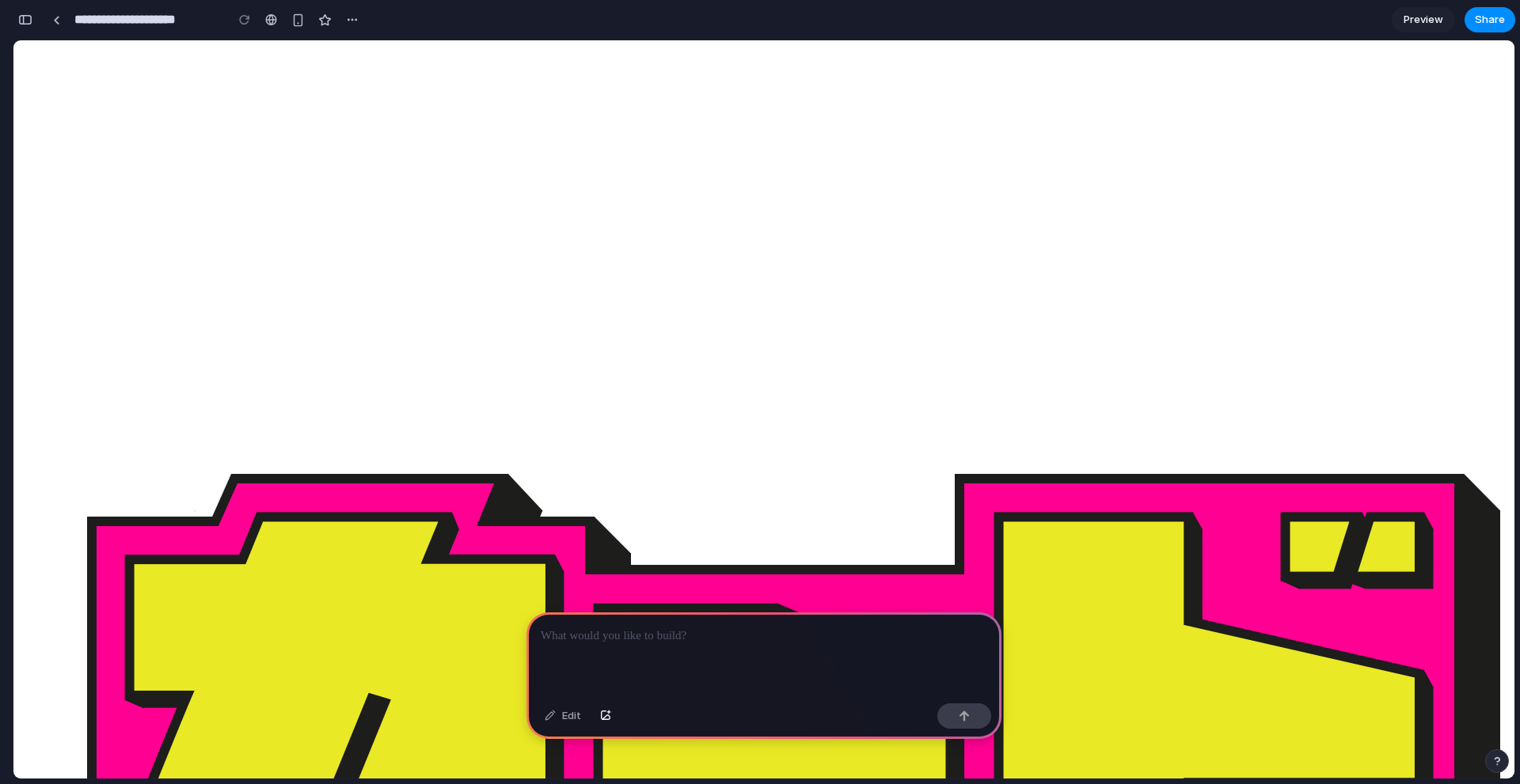
drag, startPoint x: 694, startPoint y: 563, endPoint x: 709, endPoint y: 572, distance: 17.5
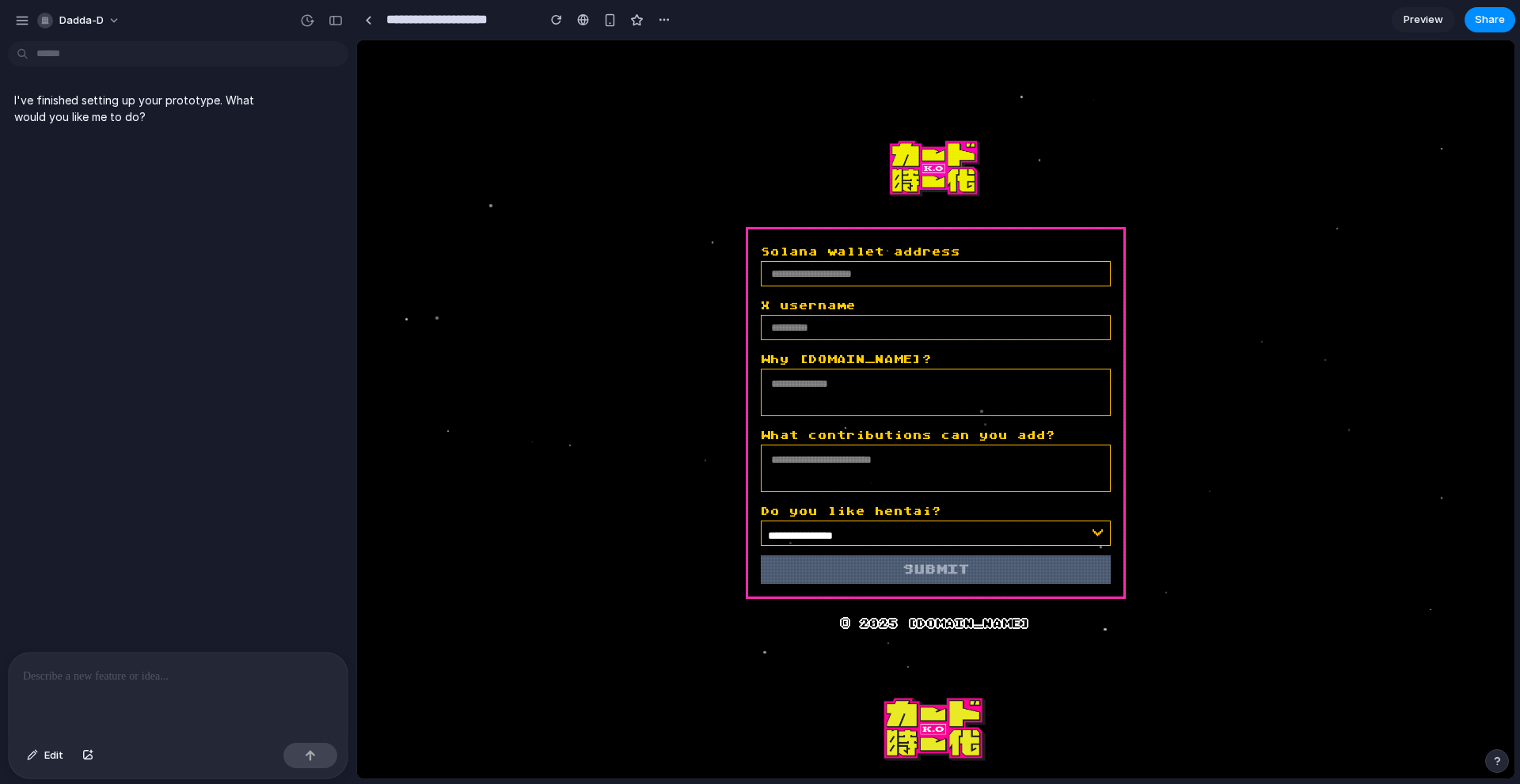
click at [1494, 760] on div "button" at bounding box center [1497, 761] width 11 height 11
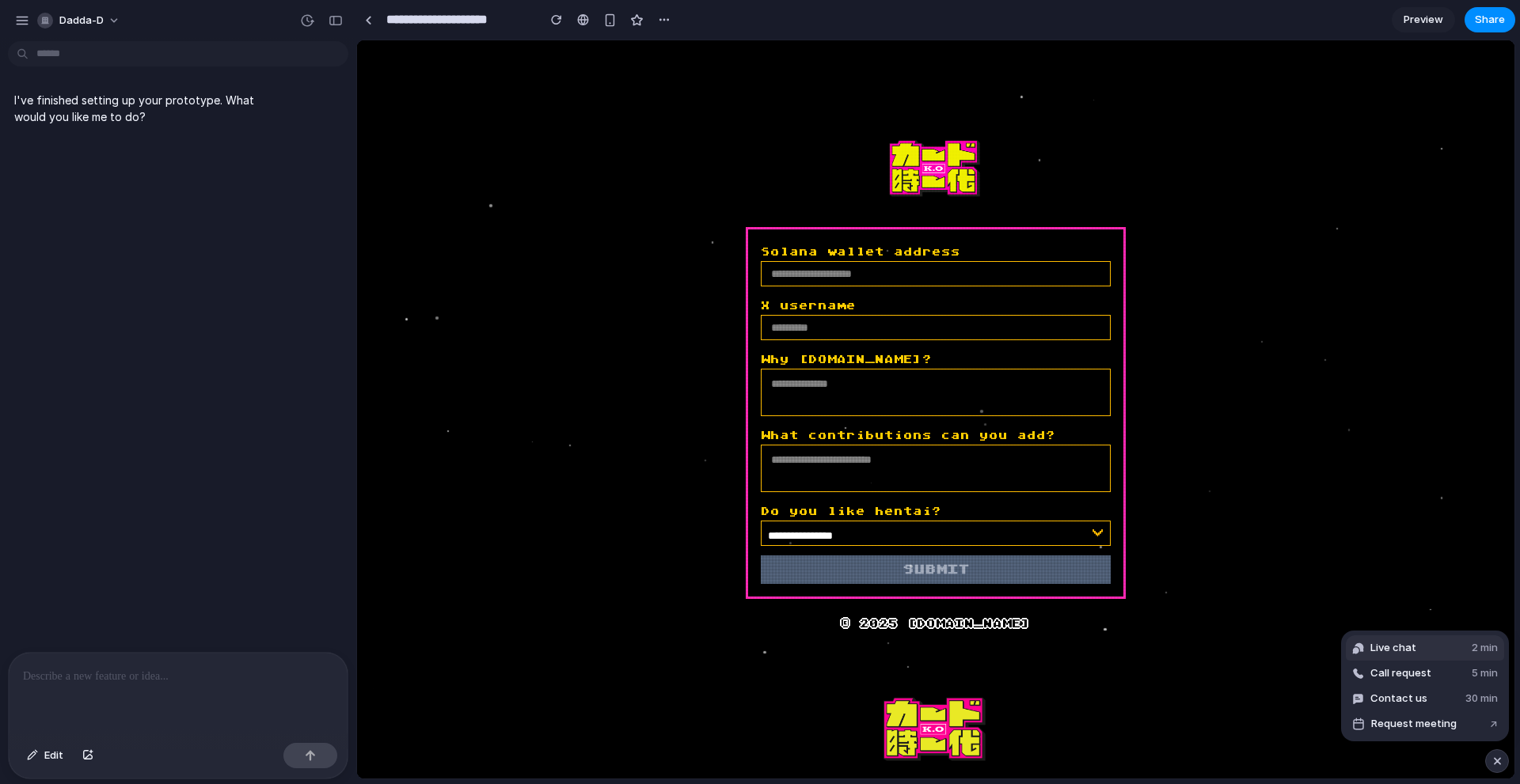
click at [1419, 645] on button "Live chat 2 min" at bounding box center [1424, 648] width 158 height 25
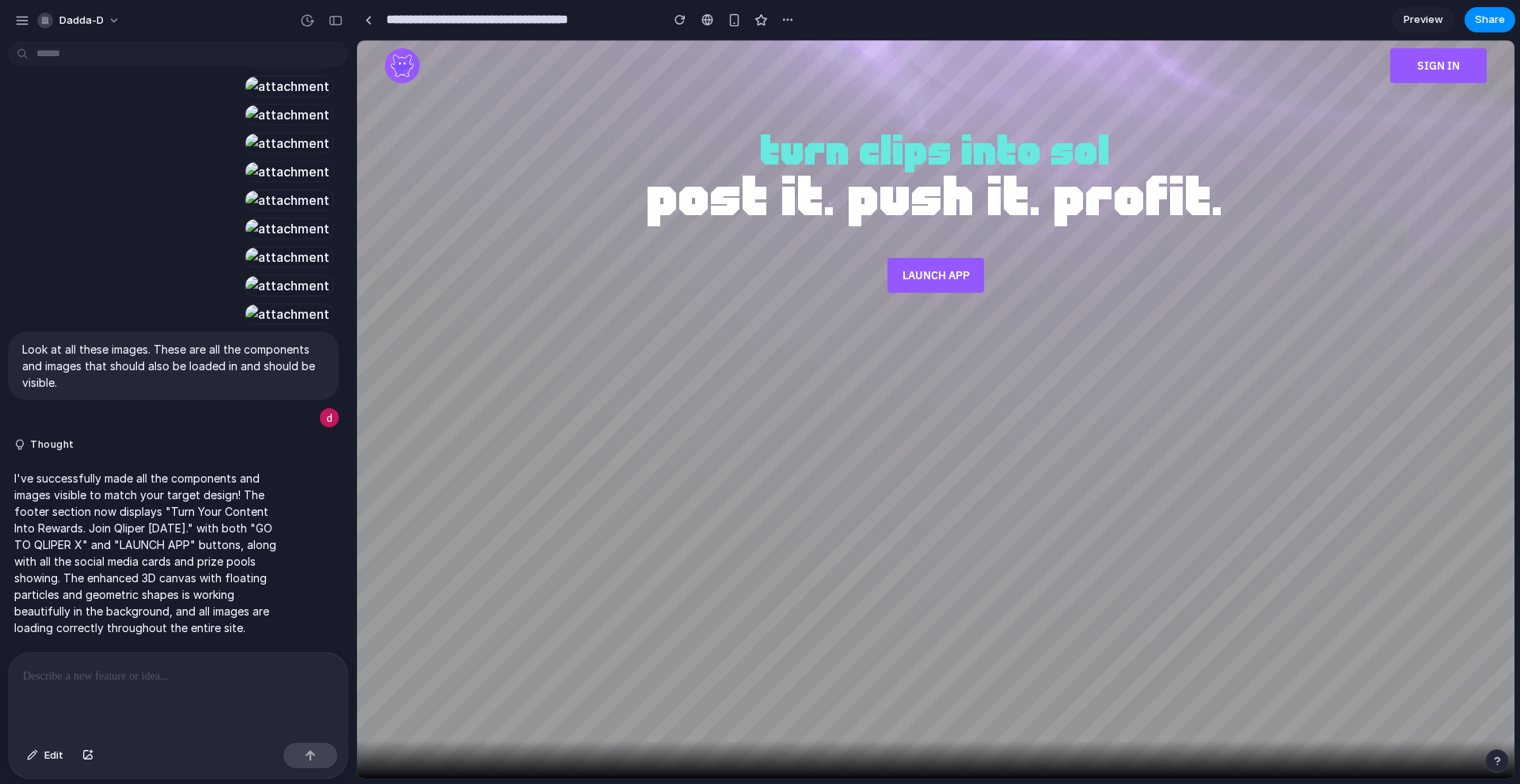
scroll to position [912, 0]
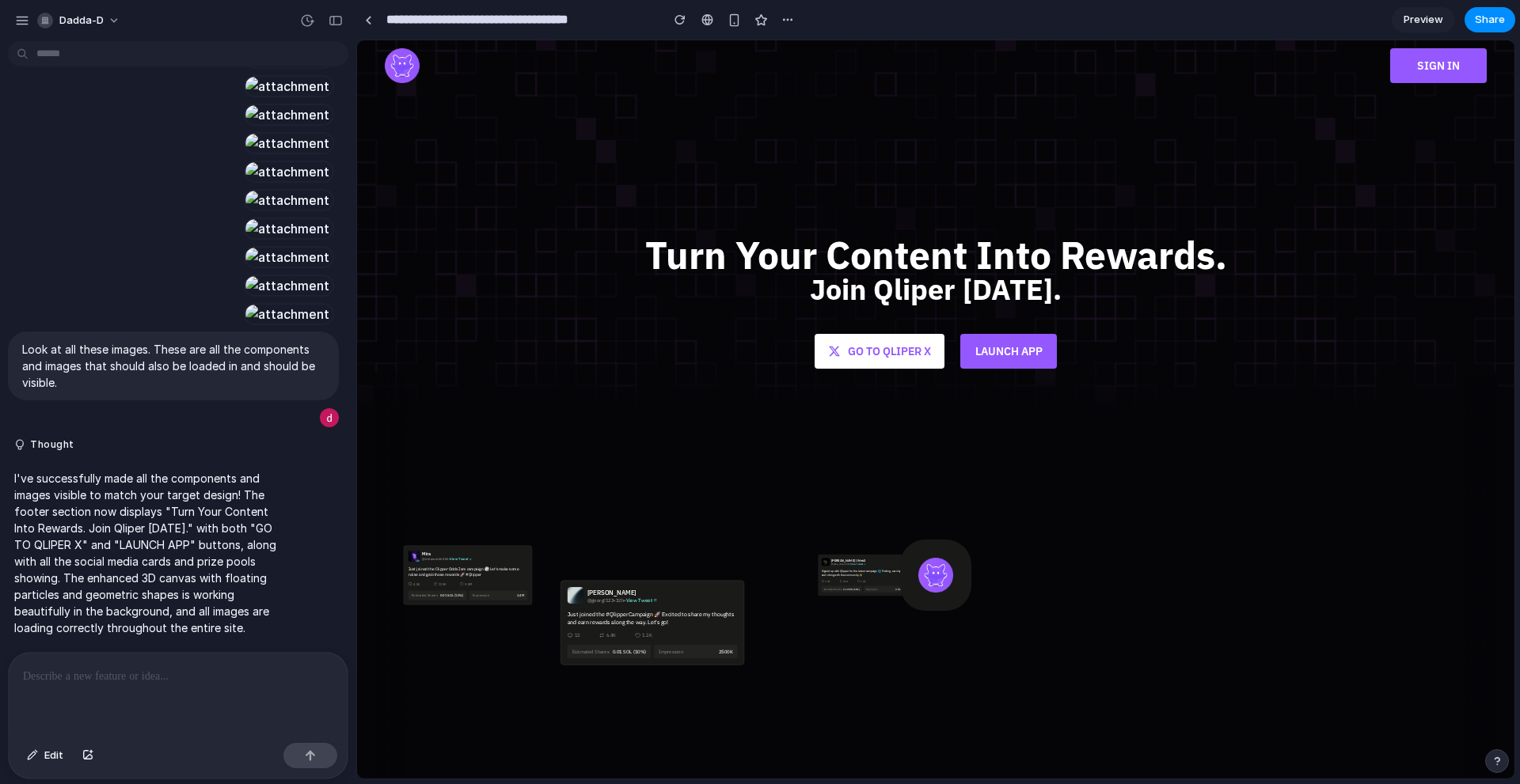
drag, startPoint x: 828, startPoint y: 281, endPoint x: 826, endPoint y: 589, distance: 308.0
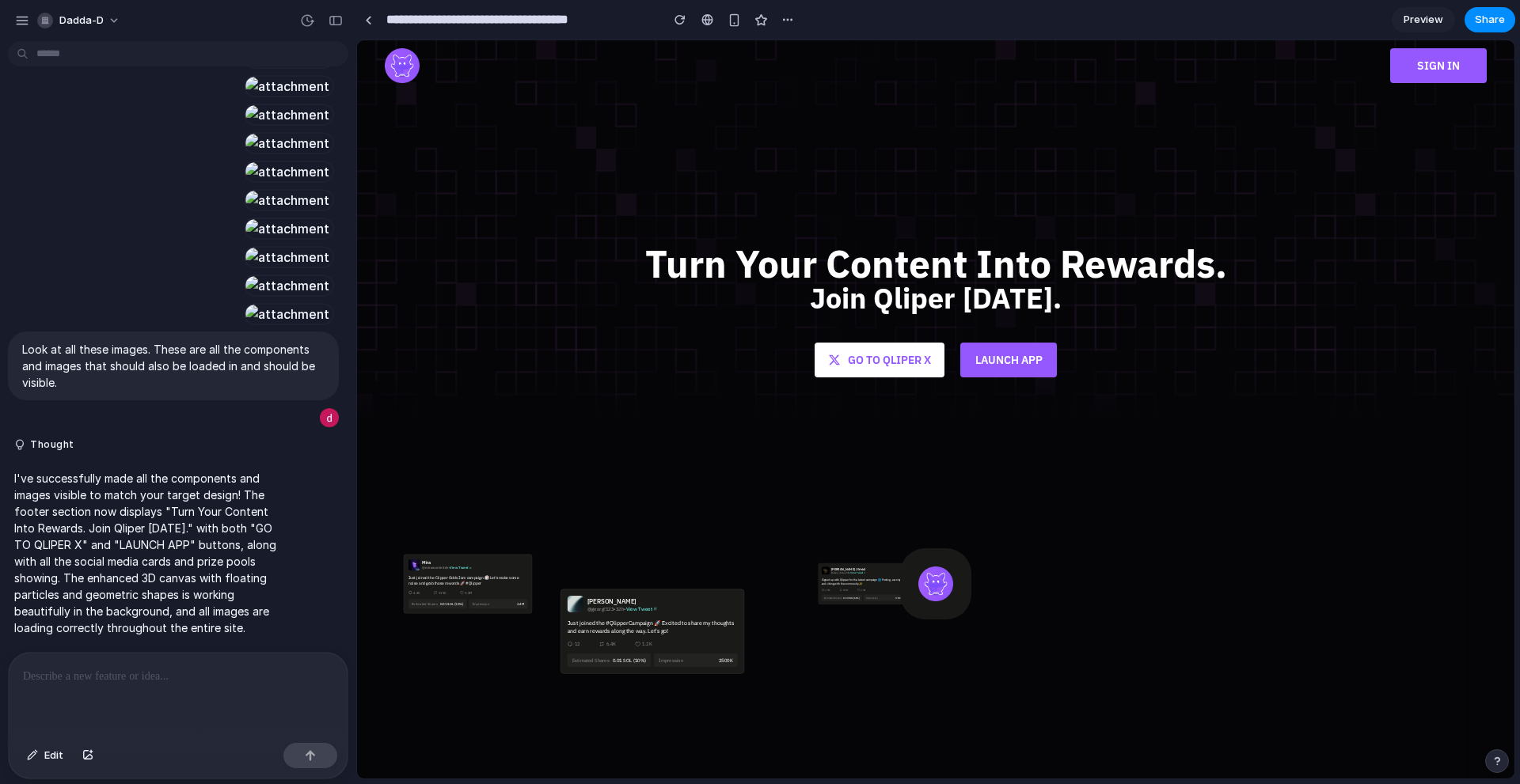
drag, startPoint x: 827, startPoint y: 561, endPoint x: 834, endPoint y: 466, distance: 95.3
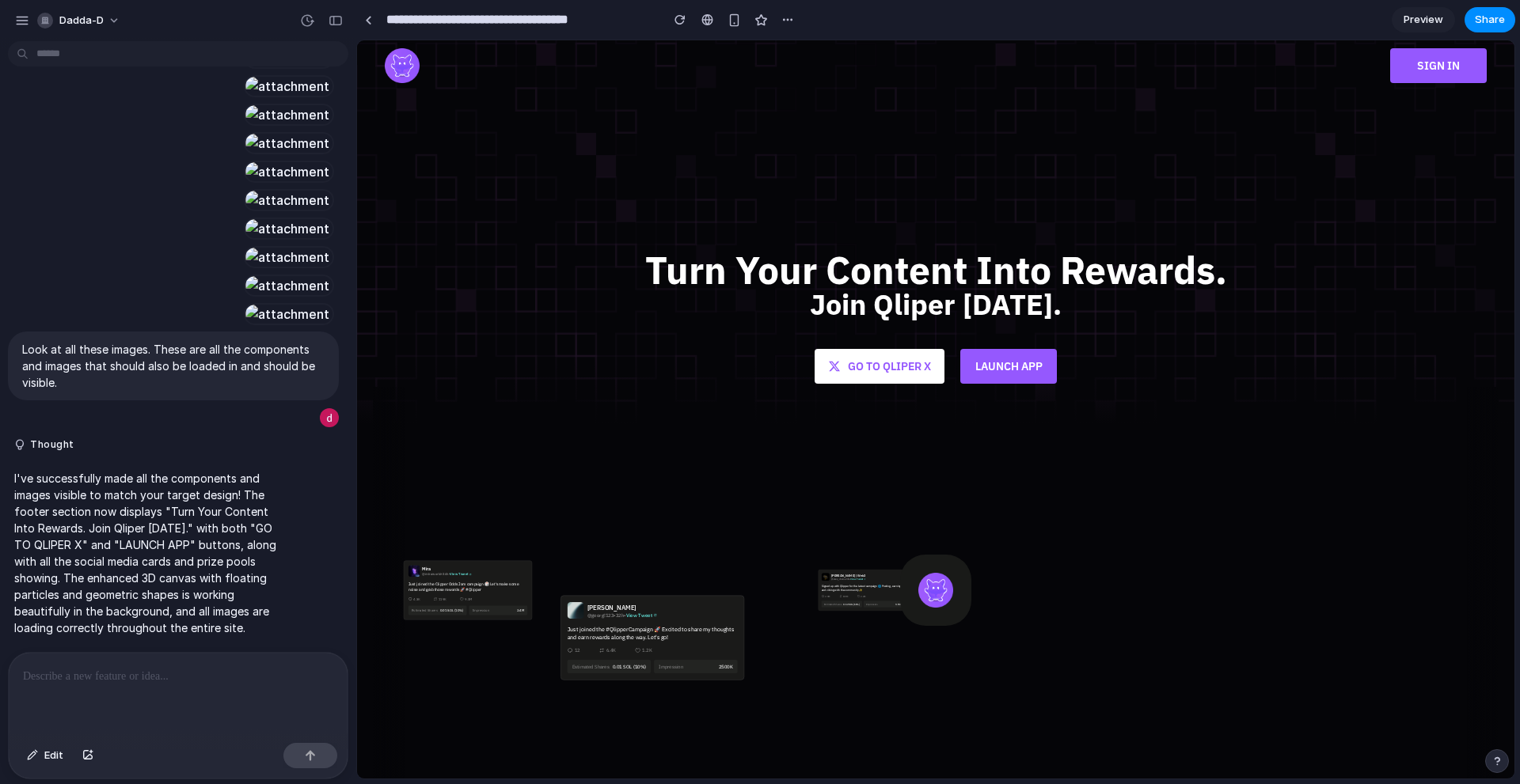
click at [897, 384] on button "GO TO QLIPER X" at bounding box center [879, 367] width 130 height 35
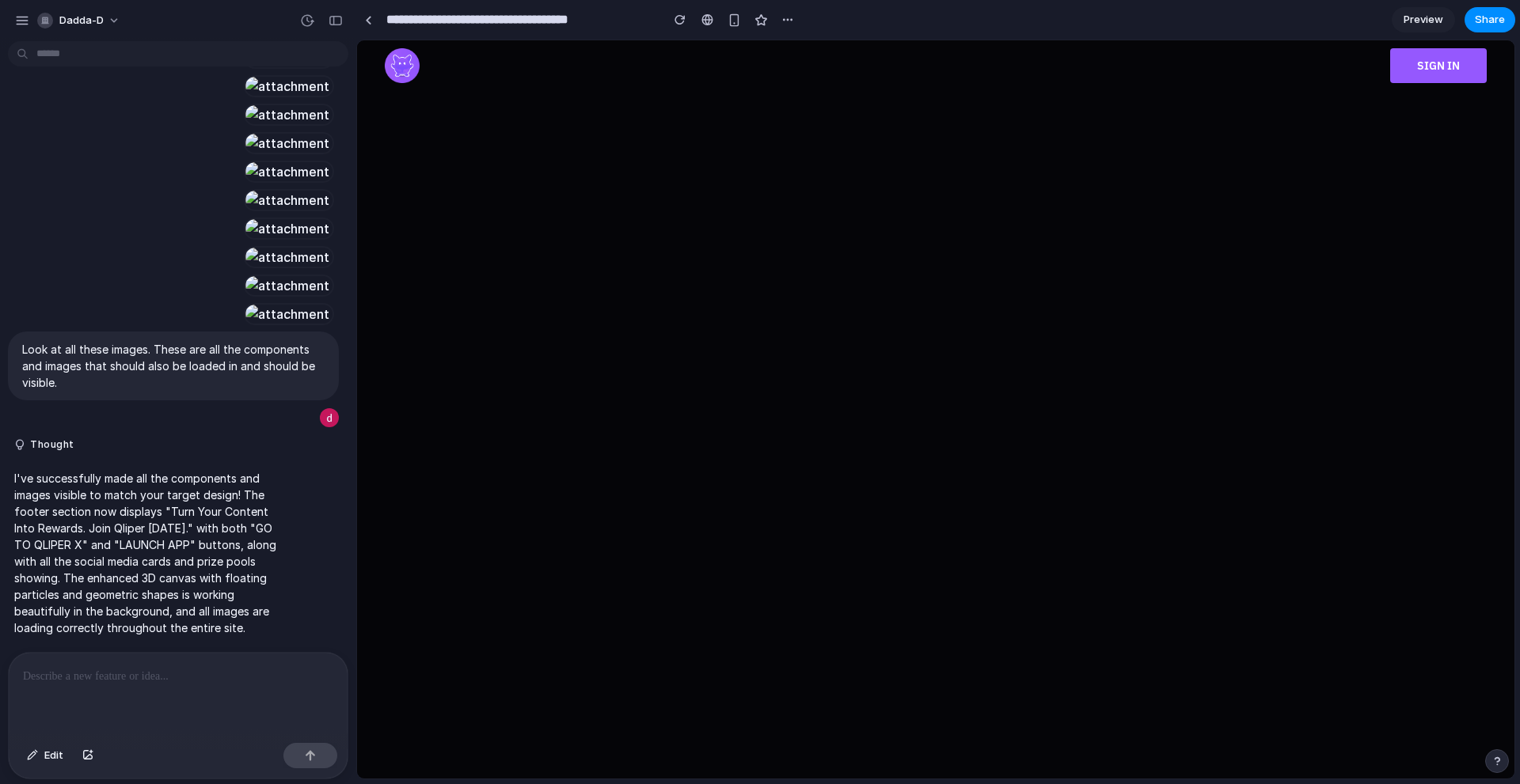
scroll to position [3541, 0]
drag, startPoint x: 648, startPoint y: 313, endPoint x: 833, endPoint y: 48, distance: 323.2
